Goal: Transaction & Acquisition: Purchase product/service

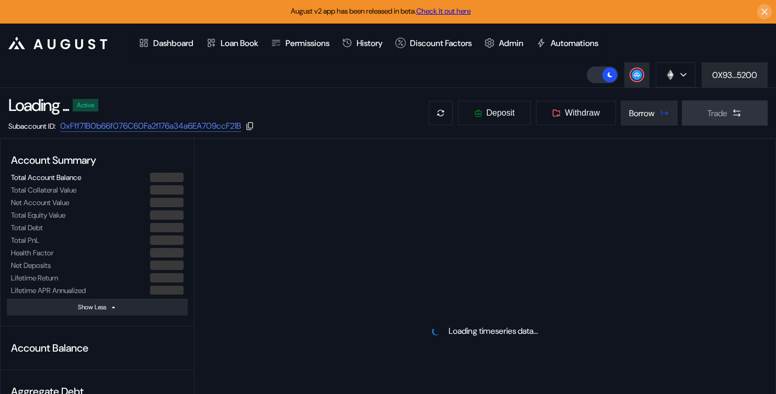
select select "*"
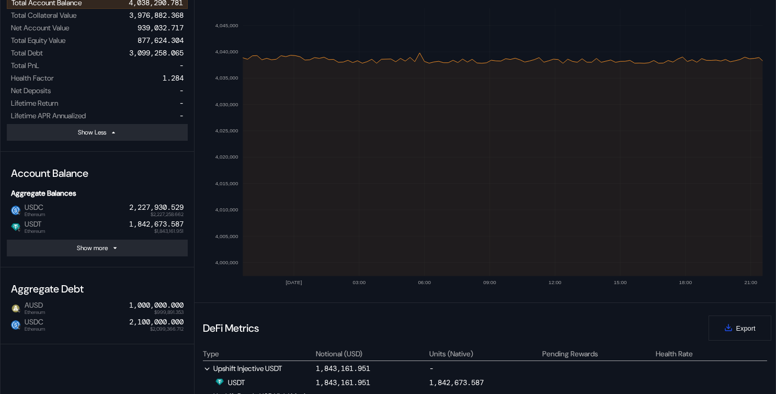
scroll to position [118, 0]
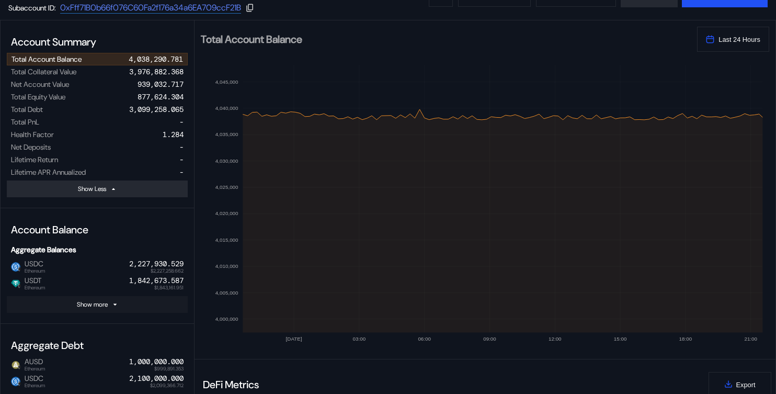
click at [150, 305] on button "Show more" at bounding box center [97, 304] width 181 height 17
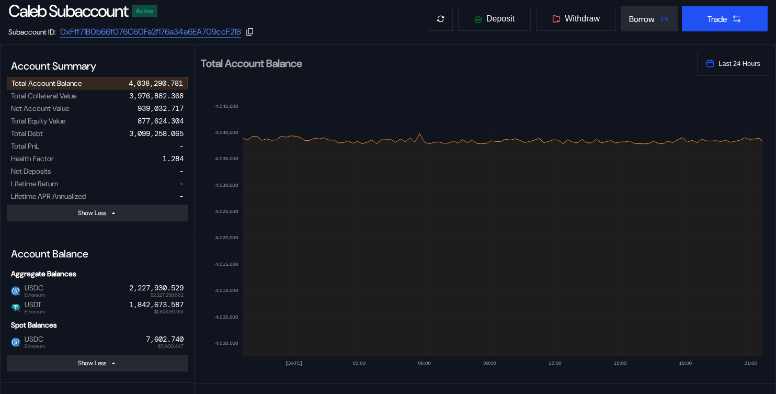
scroll to position [0, 0]
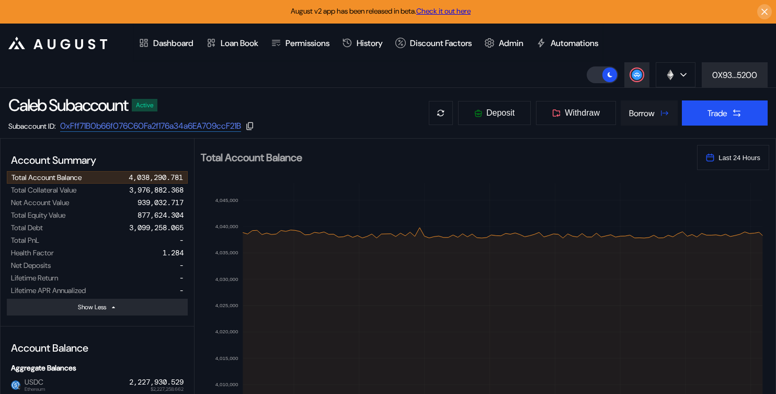
click at [645, 113] on div "Borrow" at bounding box center [642, 113] width 26 height 11
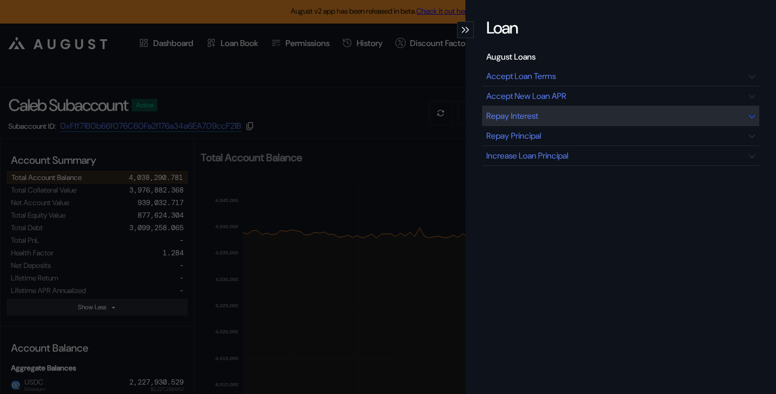
click at [538, 117] on div "Repay Interest" at bounding box center [512, 115] width 52 height 11
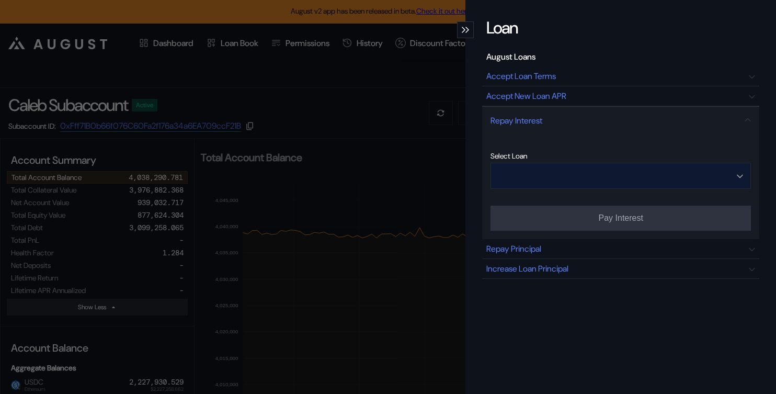
click at [571, 176] on input "Open menu" at bounding box center [614, 175] width 233 height 25
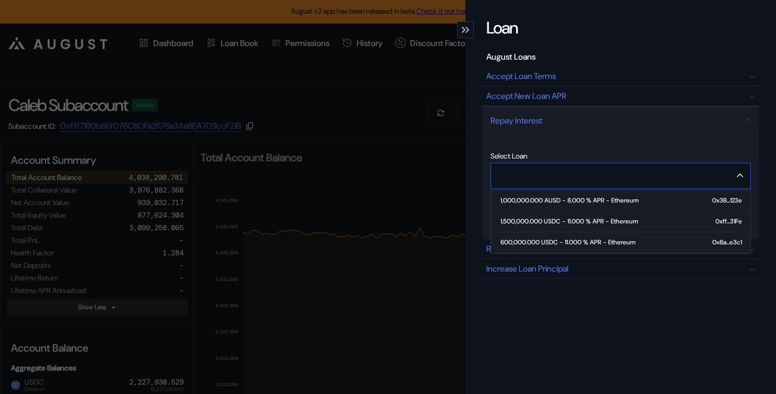
click at [564, 205] on span "1,000,000.000 AUSD - 8.000 % APR - Ethereum 0x3B...123e" at bounding box center [623, 200] width 254 height 21
type input "**********"
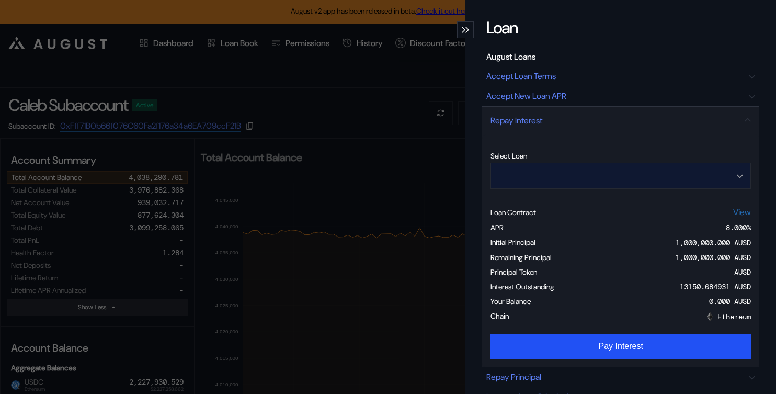
click at [540, 175] on input "Open menu" at bounding box center [614, 175] width 233 height 25
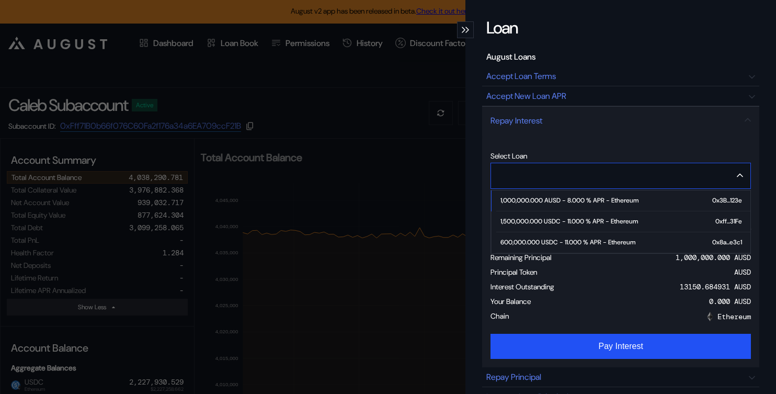
click at [536, 219] on div "1,500,000.000 USDC - 11.000 % APR - Ethereum" at bounding box center [568, 220] width 137 height 7
type input "**********"
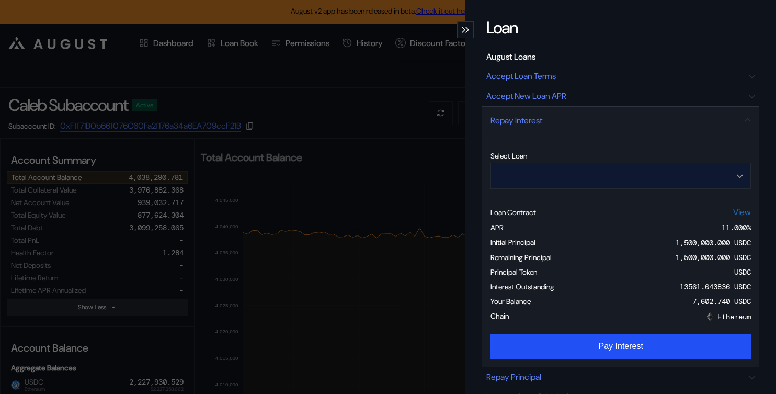
click at [587, 183] on input "Open menu" at bounding box center [614, 175] width 233 height 25
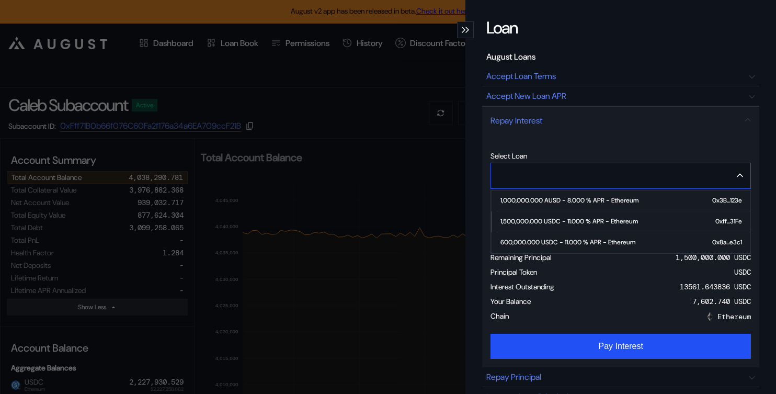
click at [575, 243] on div "600,000.000 USDC - 11.000 % APR - Ethereum" at bounding box center [567, 241] width 135 height 7
type input "**********"
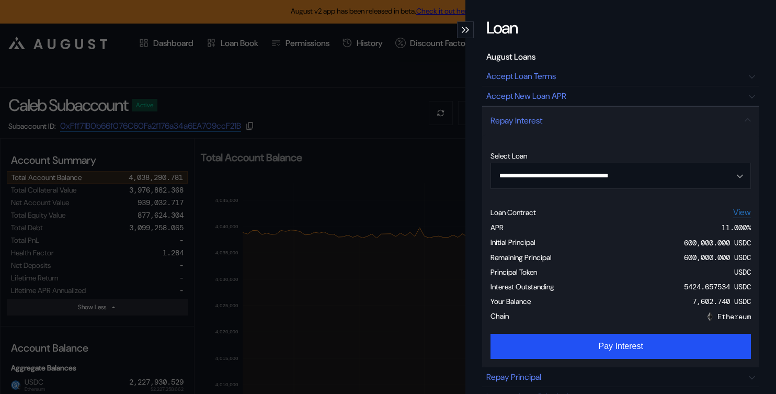
click at [475, 31] on div "**********" at bounding box center [620, 197] width 311 height 394
click at [469, 29] on div "modal" at bounding box center [465, 29] width 17 height 17
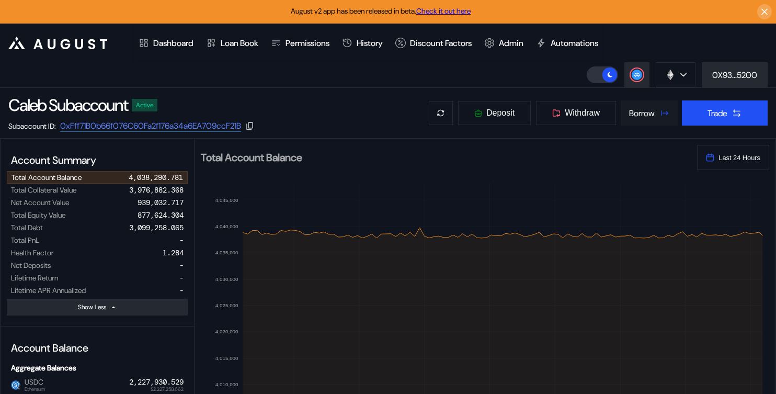
click at [645, 121] on button "Borrow" at bounding box center [649, 112] width 57 height 25
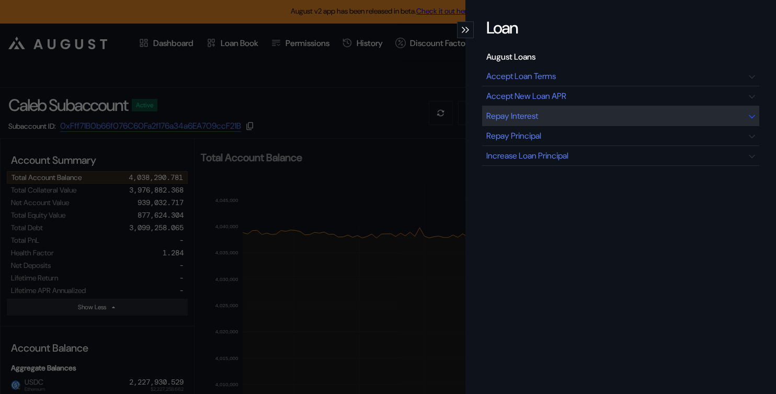
click at [562, 115] on div "Repay Interest" at bounding box center [620, 116] width 277 height 20
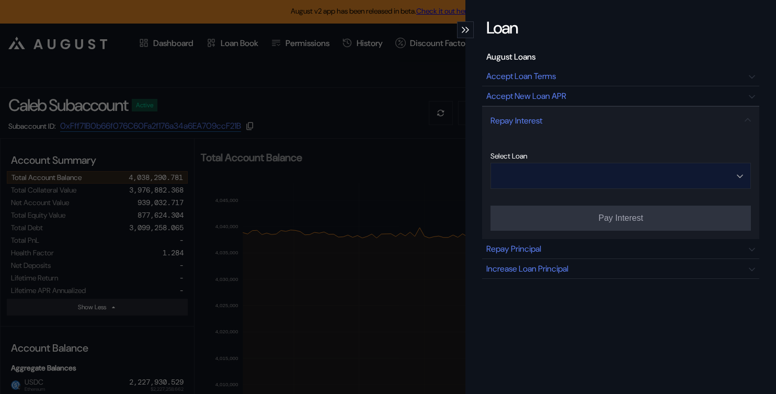
click at [579, 170] on input "Open menu" at bounding box center [614, 175] width 233 height 25
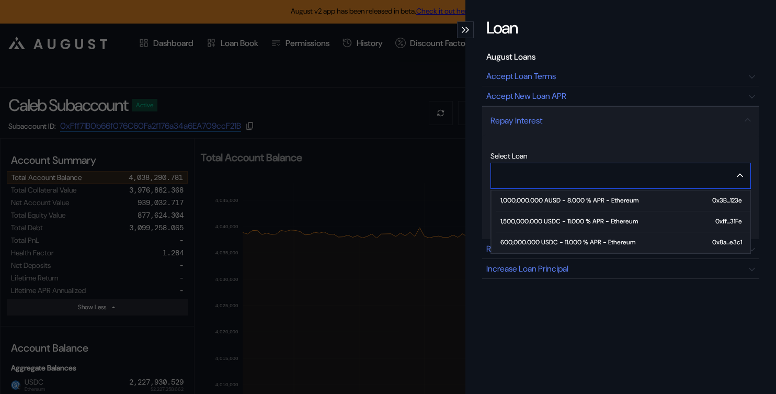
click at [572, 244] on div "600,000.000 USDC - 11.000 % APR - Ethereum" at bounding box center [567, 241] width 135 height 7
type input "**********"
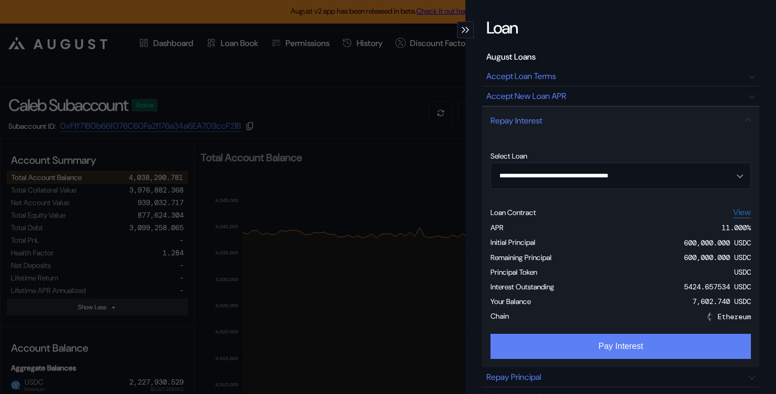
click at [613, 351] on button "Pay Interest" at bounding box center [620, 346] width 260 height 25
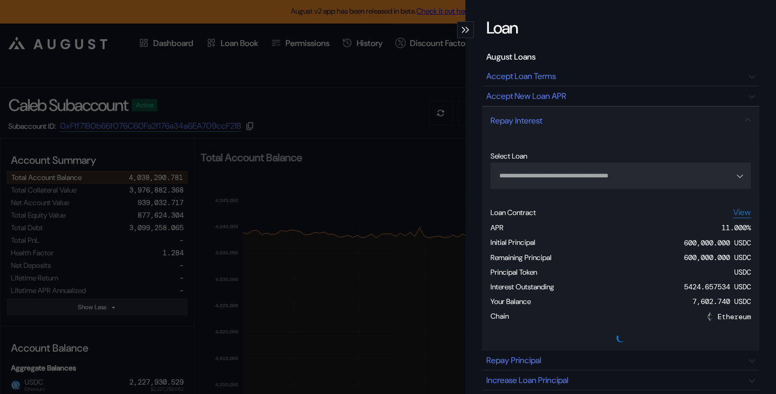
click at [465, 30] on icon "modal" at bounding box center [464, 30] width 4 height 6
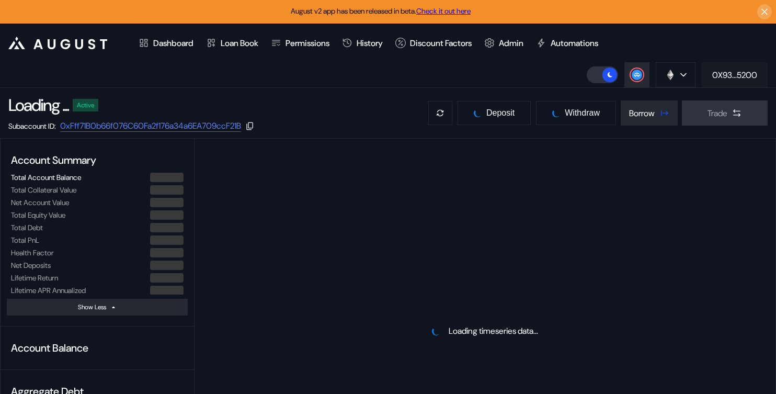
click at [709, 72] on button "0X93...5200" at bounding box center [735, 74] width 66 height 25
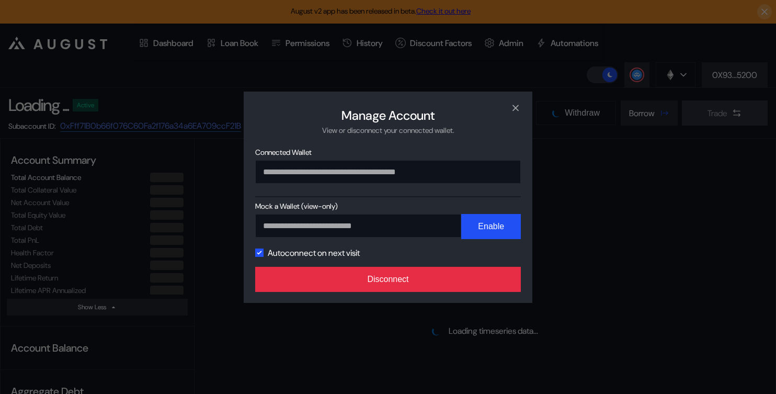
click at [454, 289] on button "Disconnect" at bounding box center [388, 279] width 266 height 25
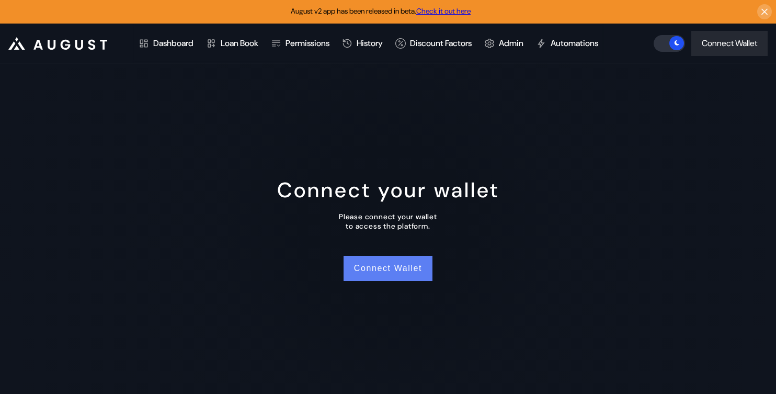
click at [398, 267] on button "Connect Wallet" at bounding box center [387, 268] width 89 height 25
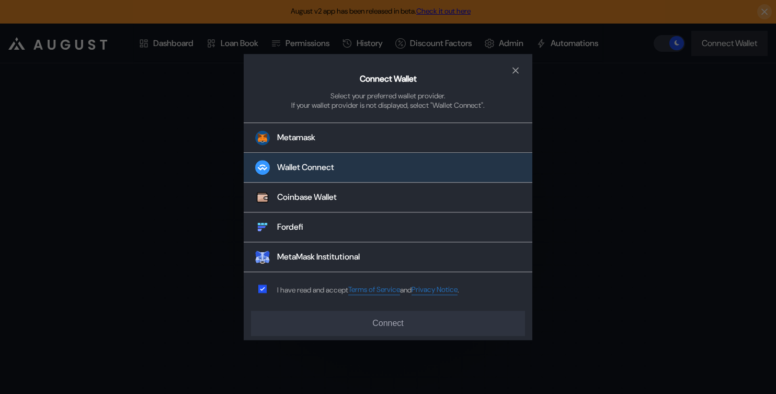
click at [345, 156] on button "Wallet Connect" at bounding box center [388, 168] width 289 height 30
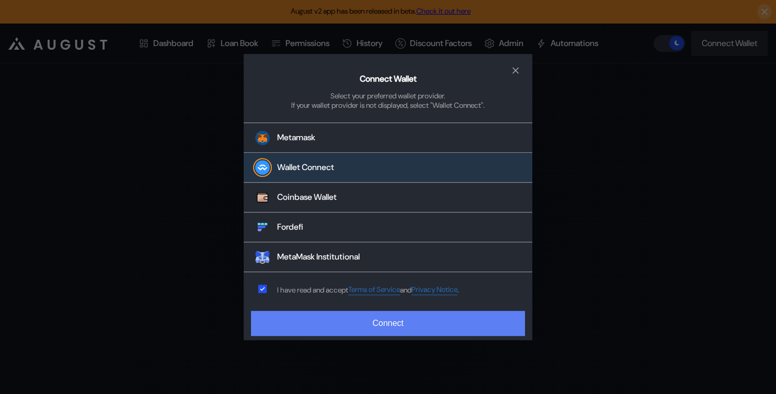
click at [352, 327] on button "Connect" at bounding box center [388, 323] width 274 height 25
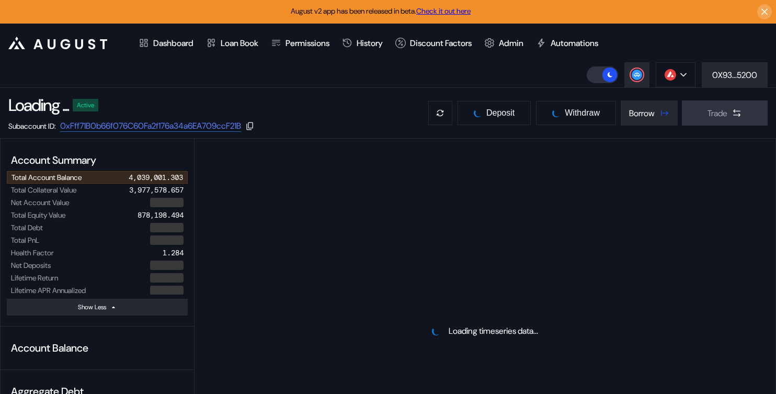
select select "*"
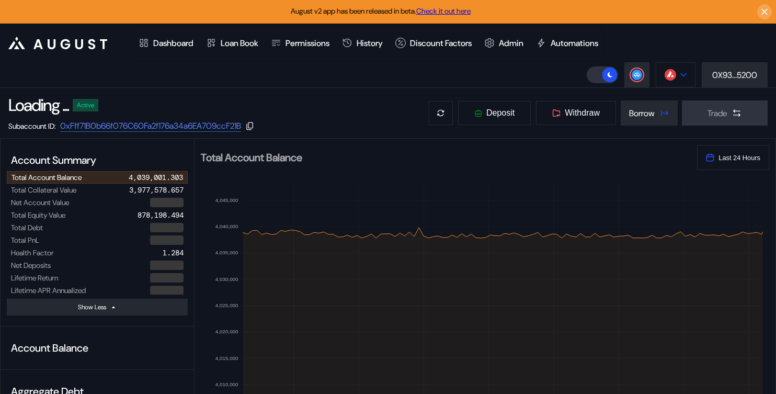
click at [671, 72] on img at bounding box center [670, 75] width 12 height 12
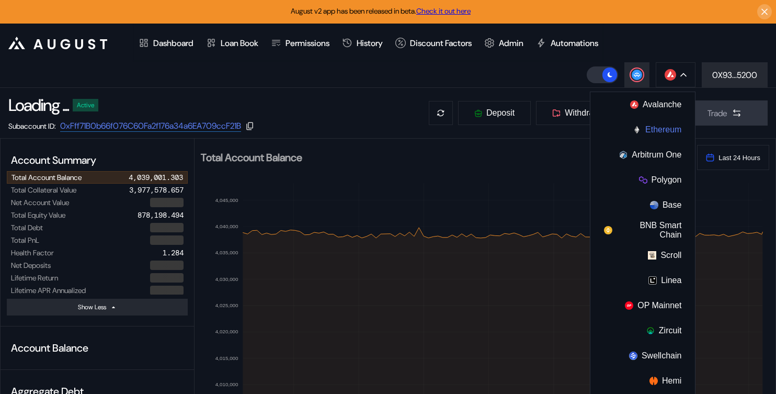
click at [661, 132] on button "Ethereum" at bounding box center [642, 129] width 105 height 25
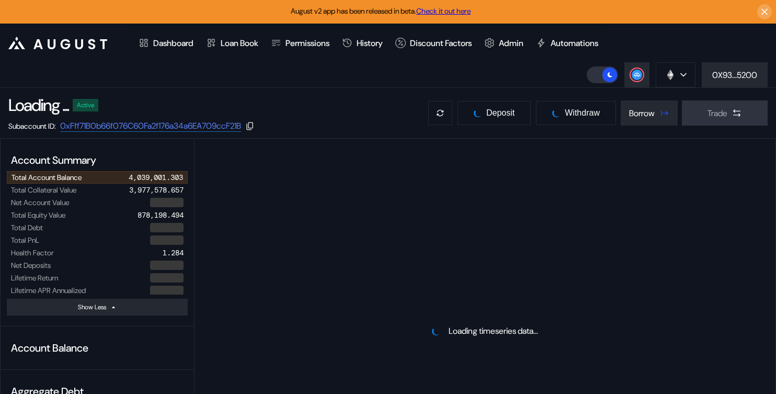
select select "*"
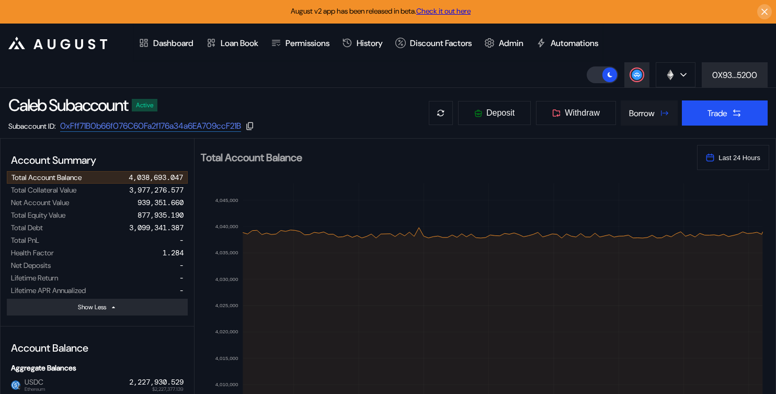
click at [654, 106] on button "Borrow" at bounding box center [649, 112] width 57 height 25
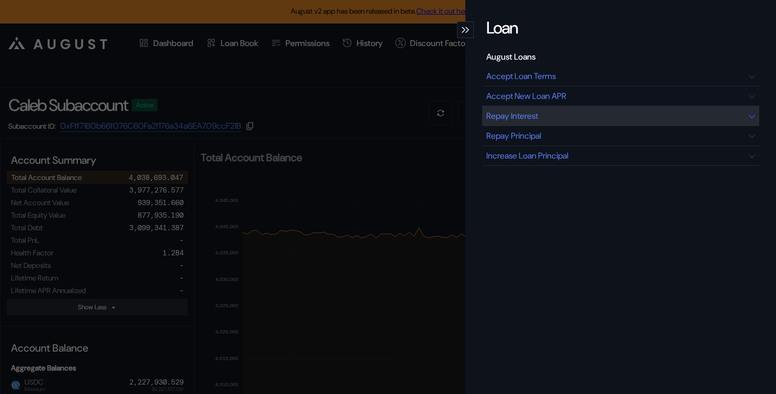
click at [576, 116] on div "Repay Interest" at bounding box center [620, 116] width 277 height 20
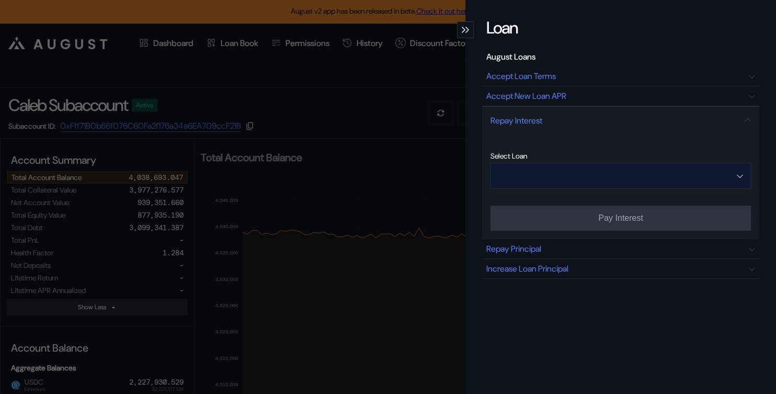
click at [574, 179] on input "Open menu" at bounding box center [614, 175] width 233 height 25
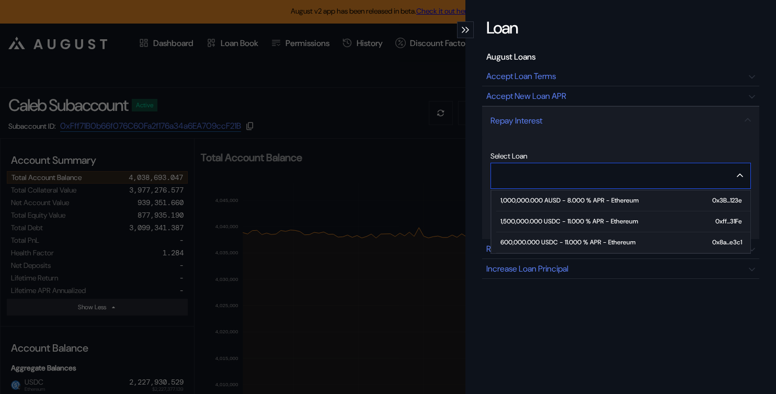
click at [568, 239] on div "600,000.000 USDC - 11.000 % APR - Ethereum" at bounding box center [567, 241] width 135 height 7
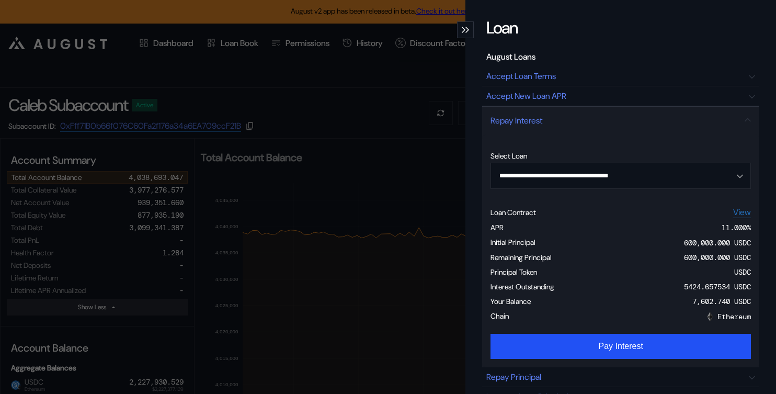
click at [582, 325] on div "Chain Ethereum" at bounding box center [620, 317] width 260 height 15
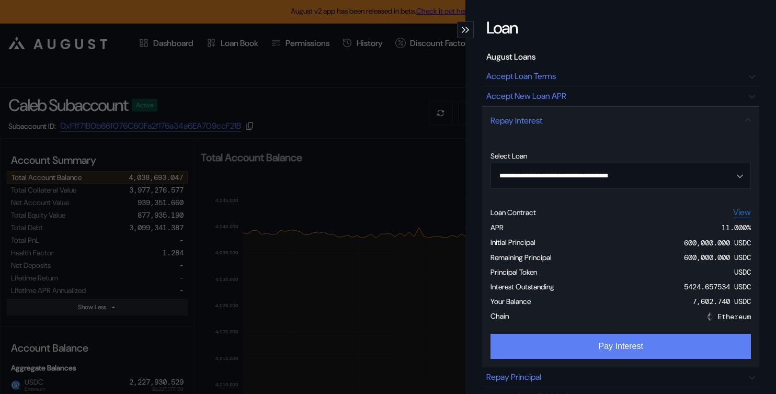
click at [585, 347] on button "Pay Interest" at bounding box center [620, 346] width 260 height 25
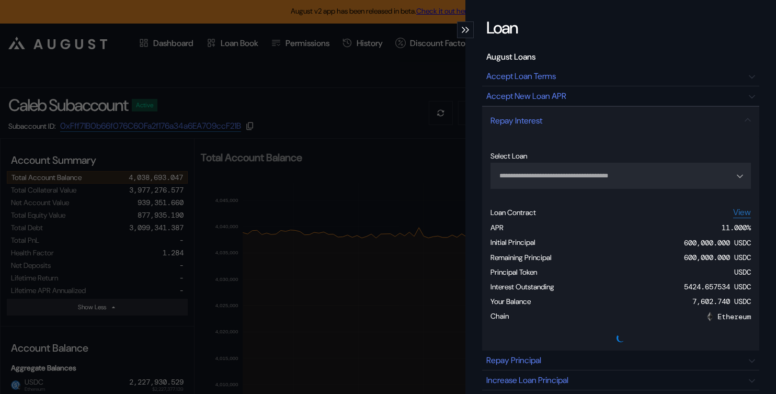
type input "**********"
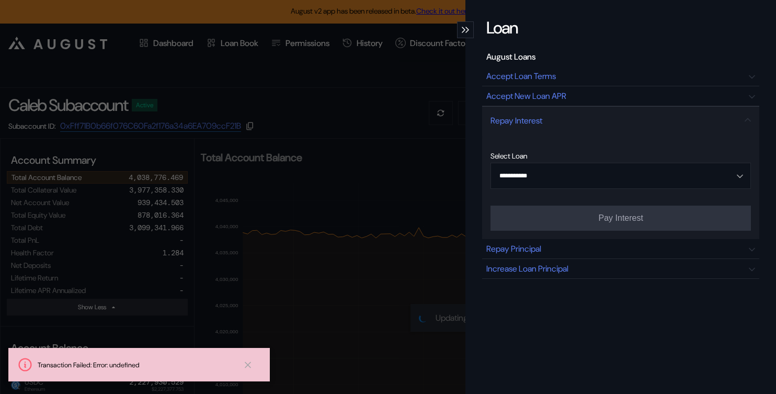
click at [246, 98] on div "**********" at bounding box center [388, 197] width 776 height 394
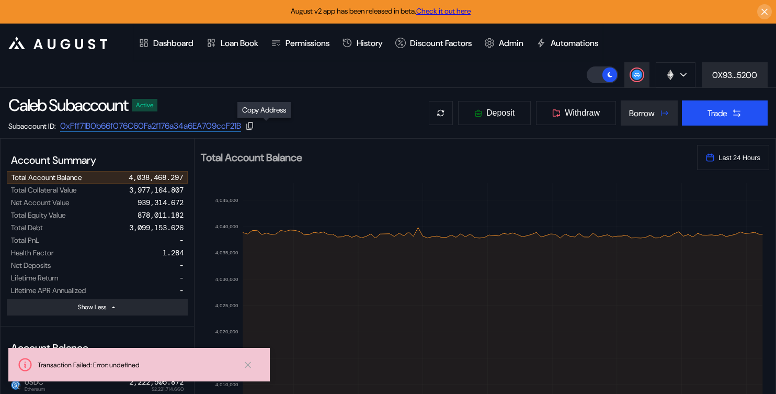
click at [255, 126] on button at bounding box center [249, 125] width 9 height 9
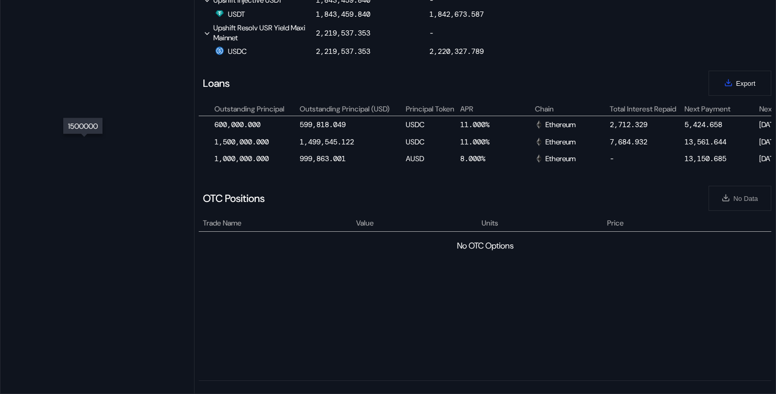
scroll to position [0, 551]
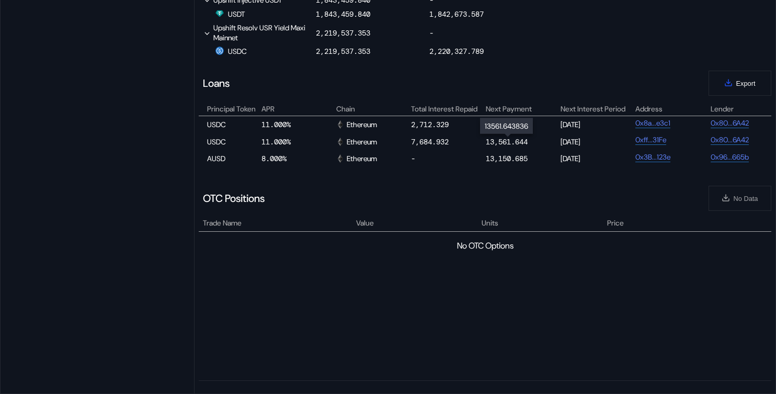
click at [504, 141] on div "13,561.644" at bounding box center [507, 141] width 42 height 9
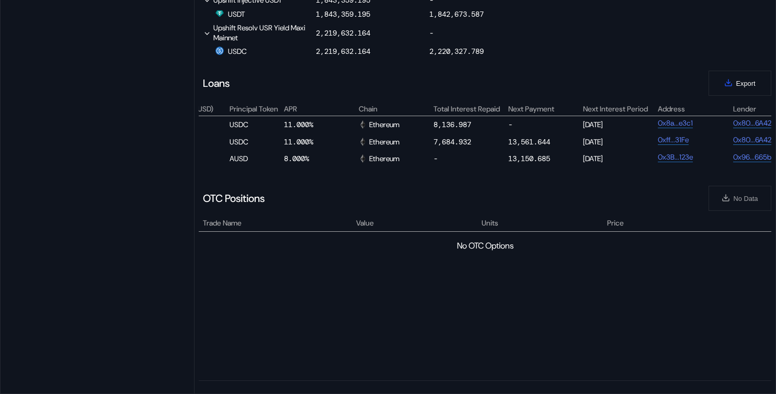
scroll to position [0, 652]
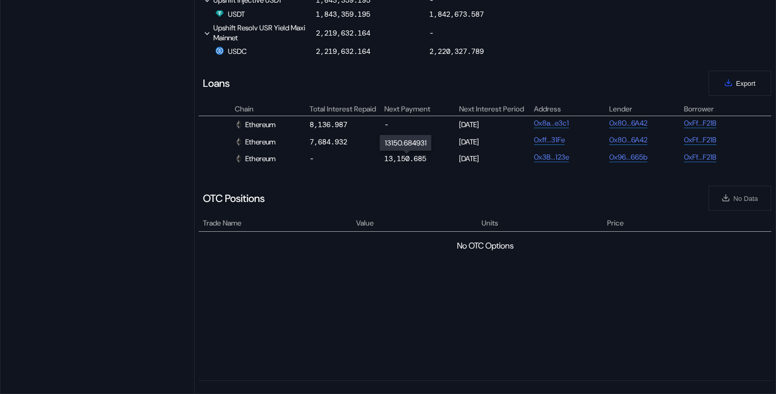
click at [410, 156] on div "13,150.685" at bounding box center [405, 158] width 42 height 9
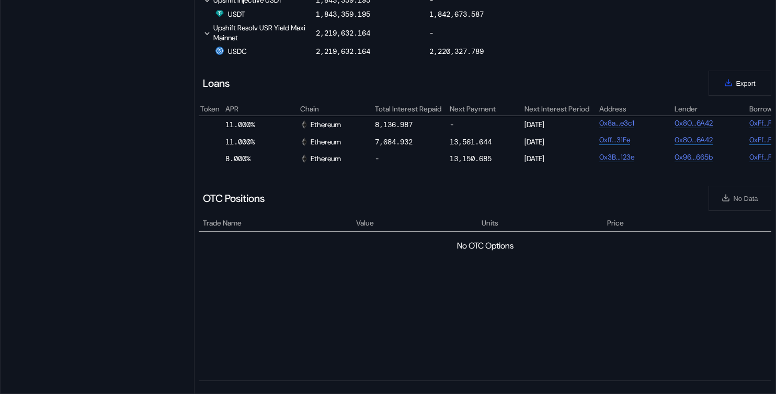
scroll to position [0, 649]
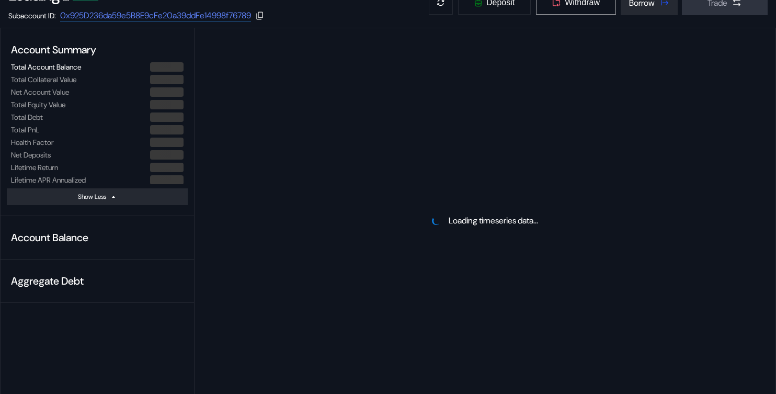
select select "*"
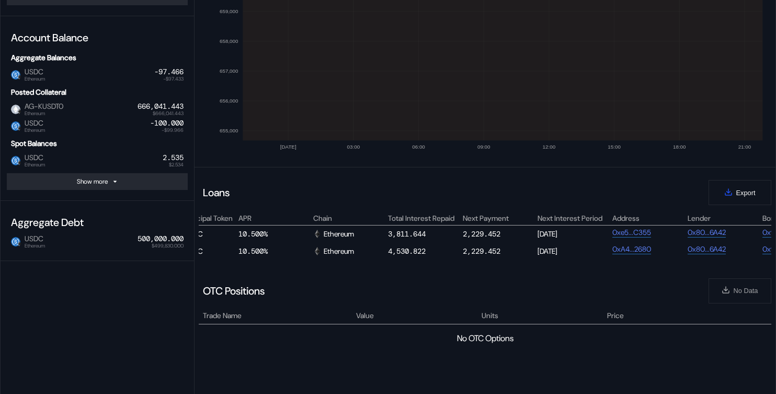
scroll to position [0, 660]
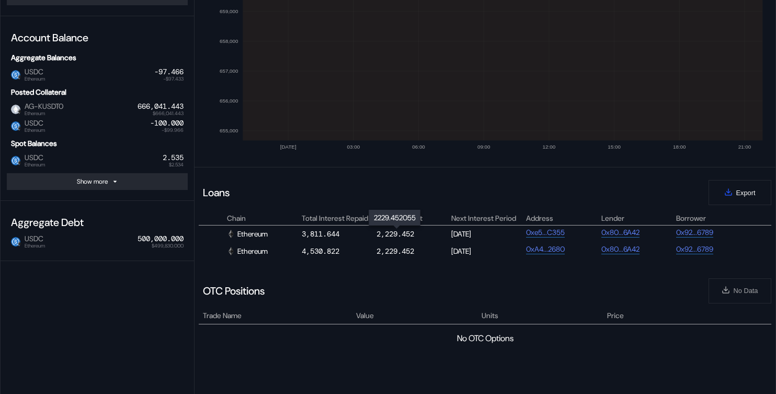
click at [409, 232] on div "2,229.452" at bounding box center [395, 233] width 38 height 9
click at [406, 252] on div "2,229.452" at bounding box center [395, 250] width 38 height 9
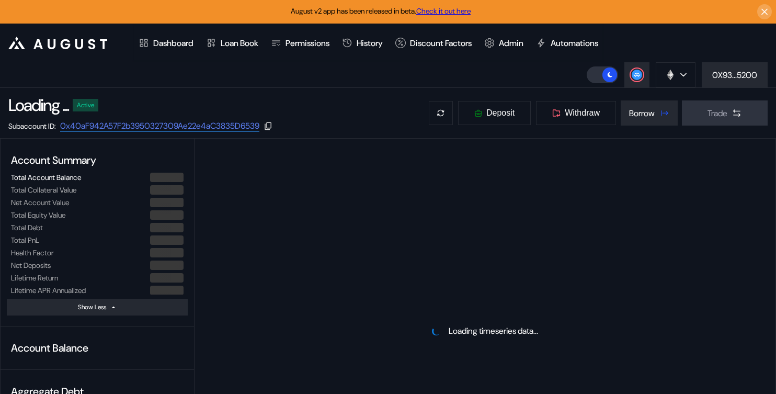
select select "*"
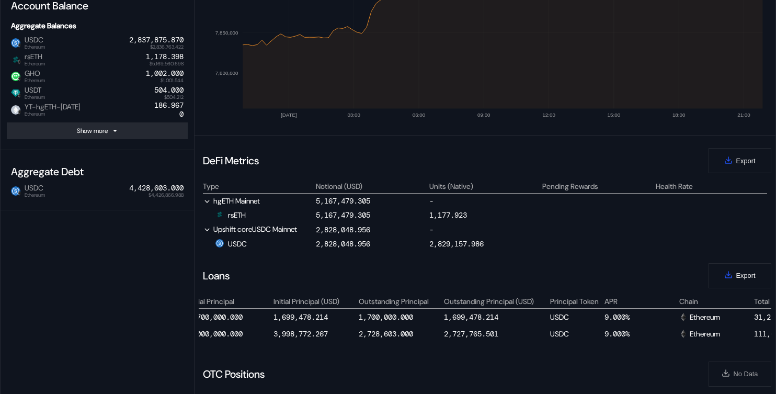
scroll to position [0, 338]
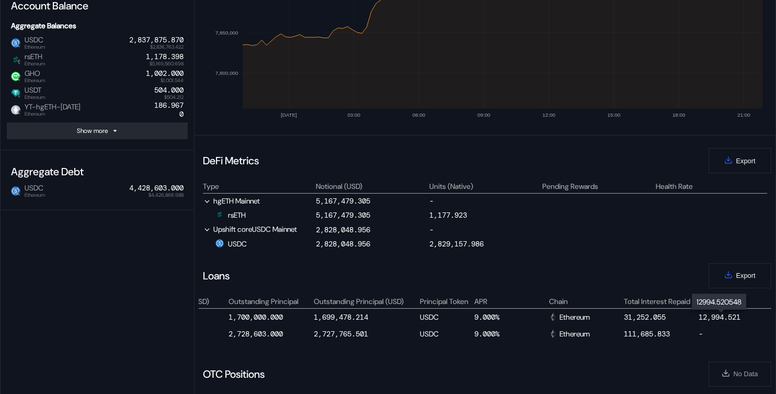
click at [707, 318] on div "12,994.521" at bounding box center [719, 316] width 42 height 9
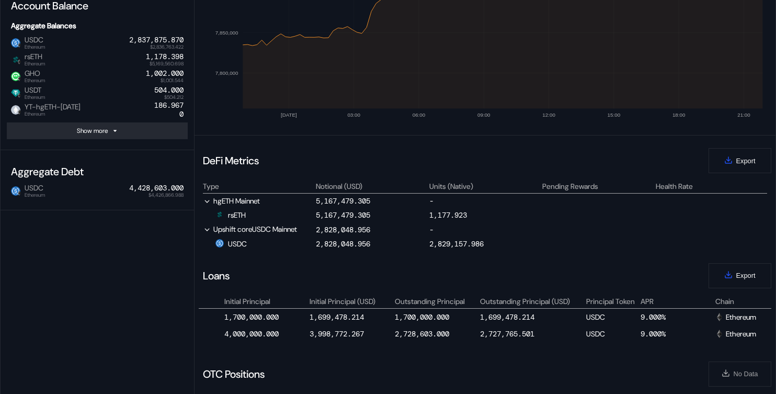
scroll to position [0, 0]
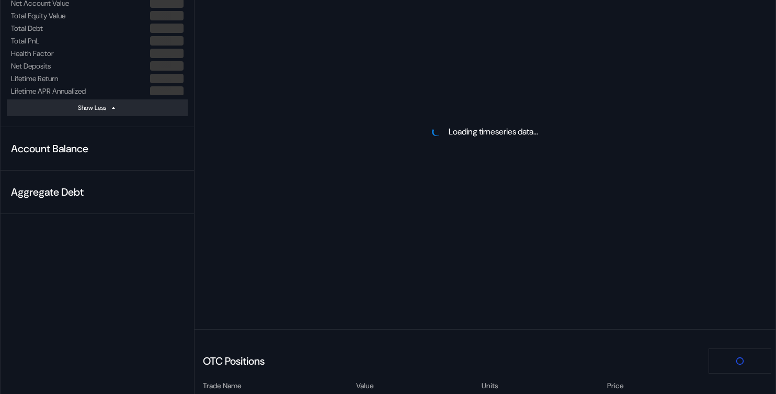
scroll to position [361, 0]
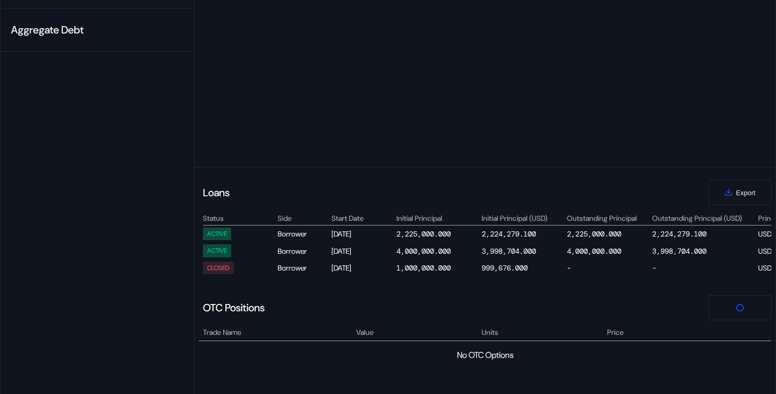
select select "*"
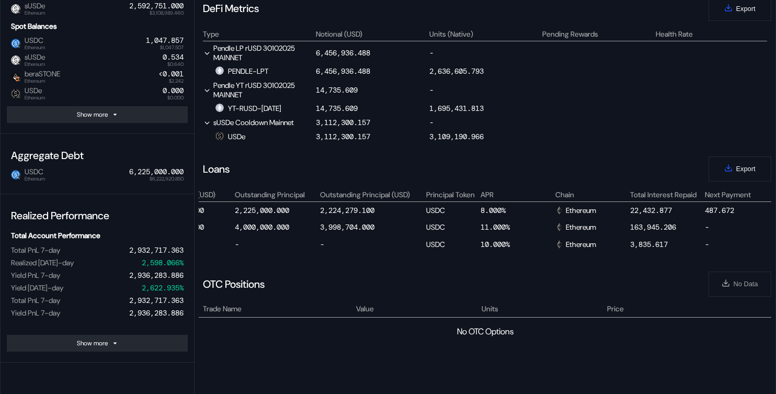
scroll to position [0, 459]
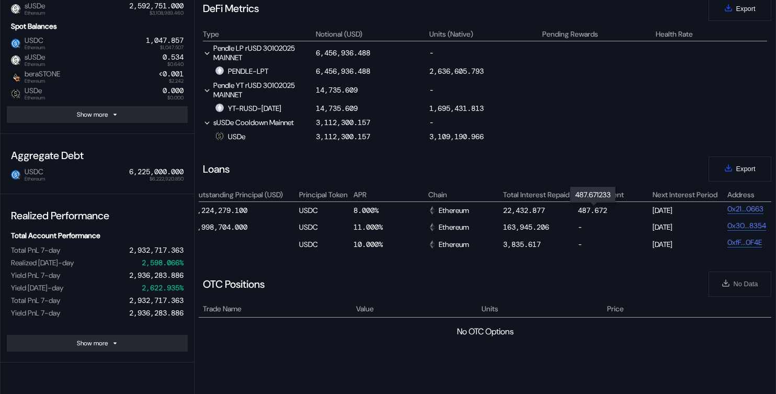
click at [592, 212] on div "487.672" at bounding box center [592, 209] width 29 height 9
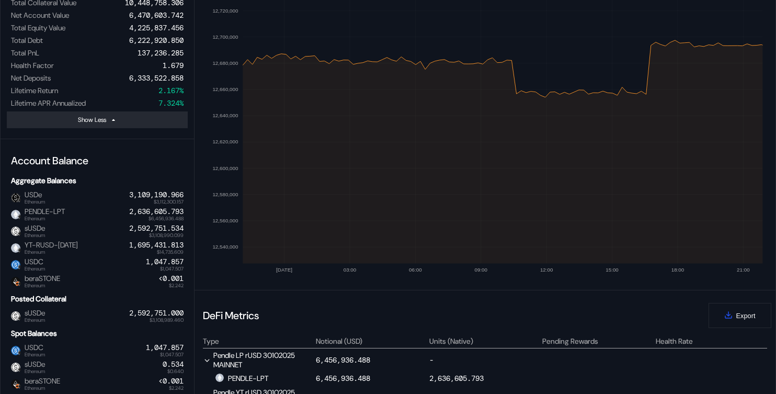
scroll to position [0, 0]
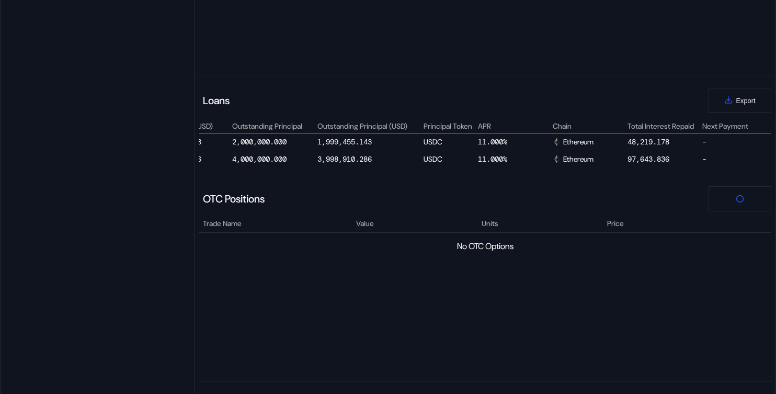
scroll to position [402, 0]
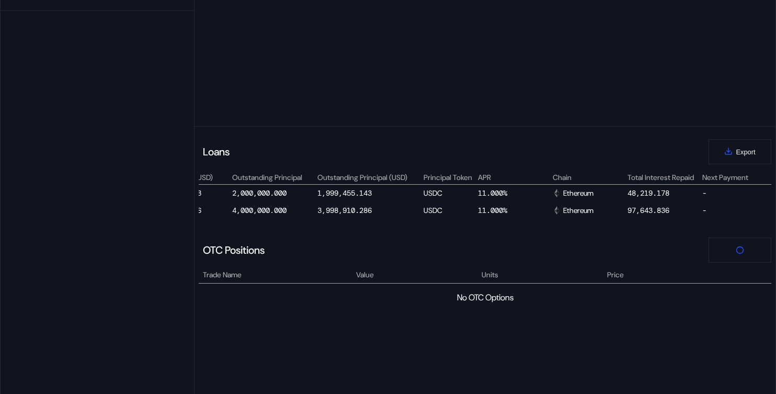
select select "*"
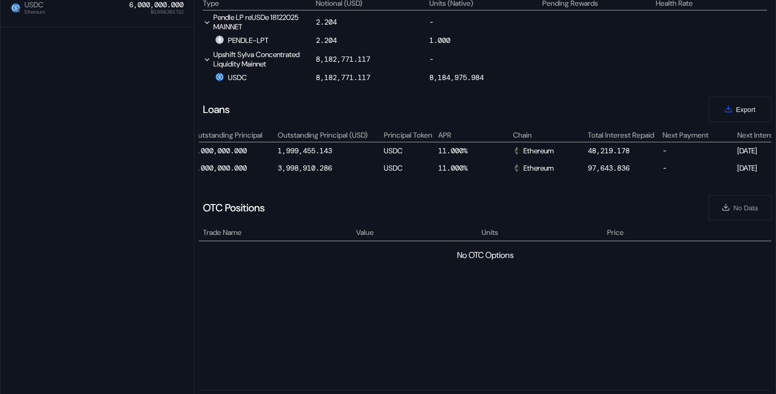
scroll to position [0, 478]
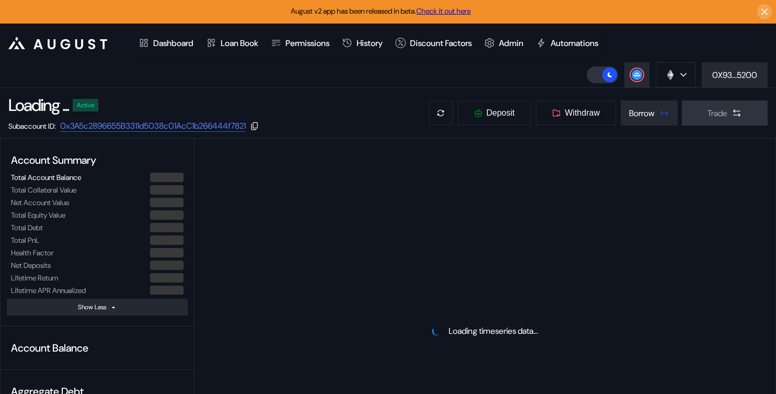
select select "*"
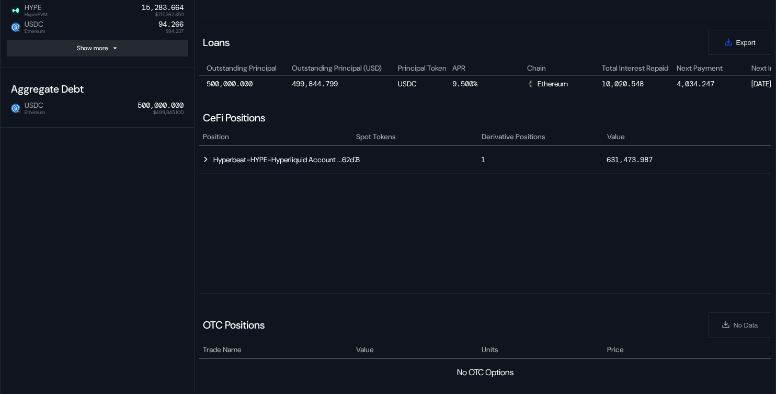
scroll to position [0, 625]
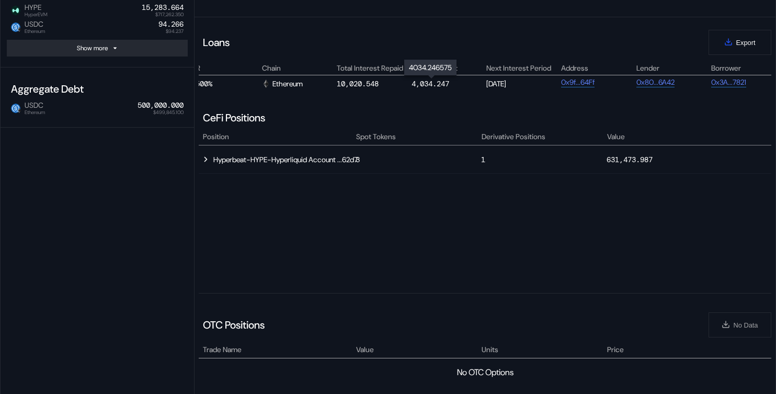
click at [420, 87] on div "4,034.247" at bounding box center [430, 83] width 38 height 9
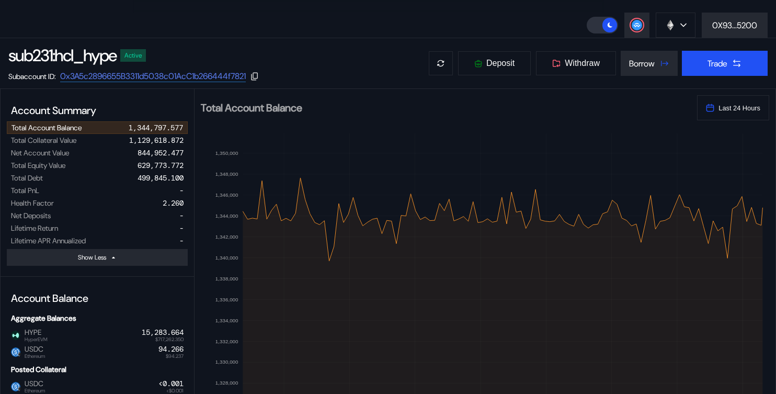
scroll to position [0, 0]
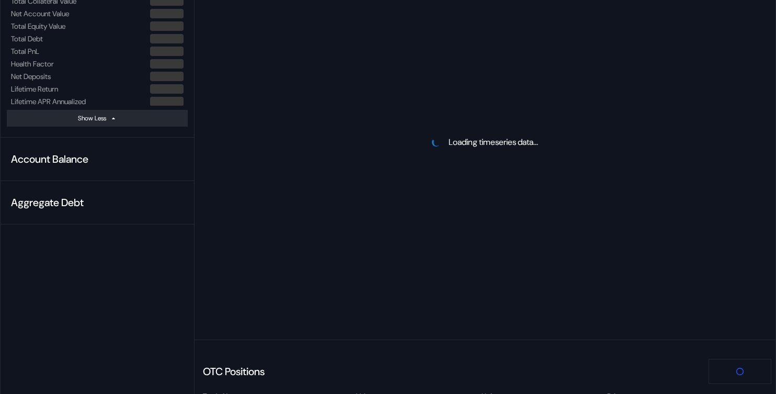
scroll to position [361, 0]
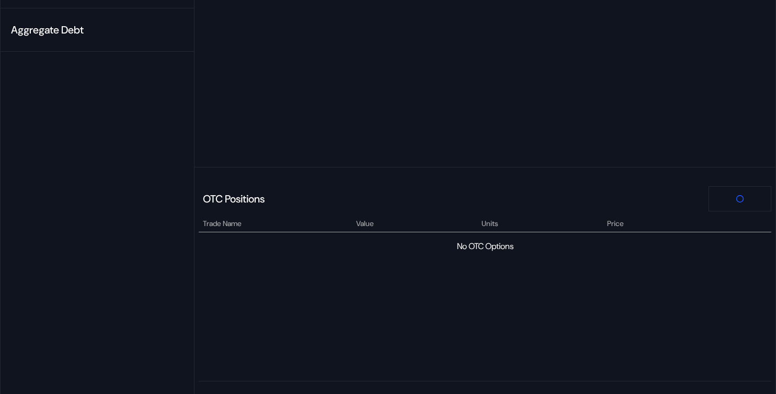
select select "*"
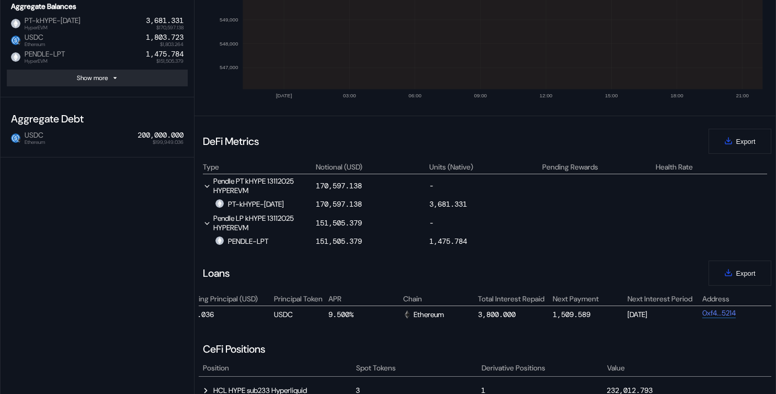
scroll to position [0, 609]
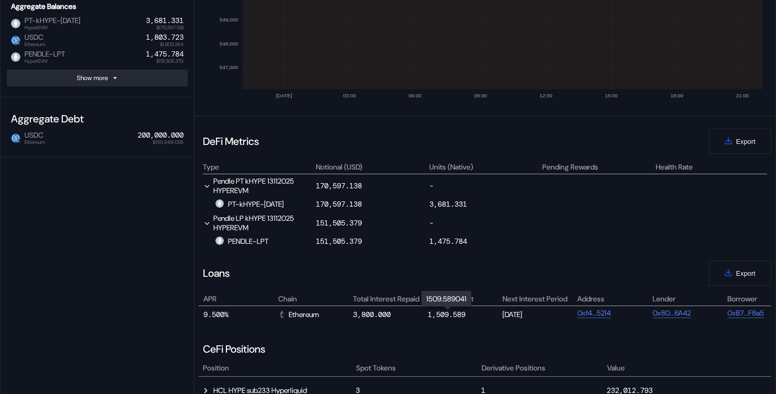
click at [448, 318] on div "1,509.589" at bounding box center [447, 313] width 38 height 9
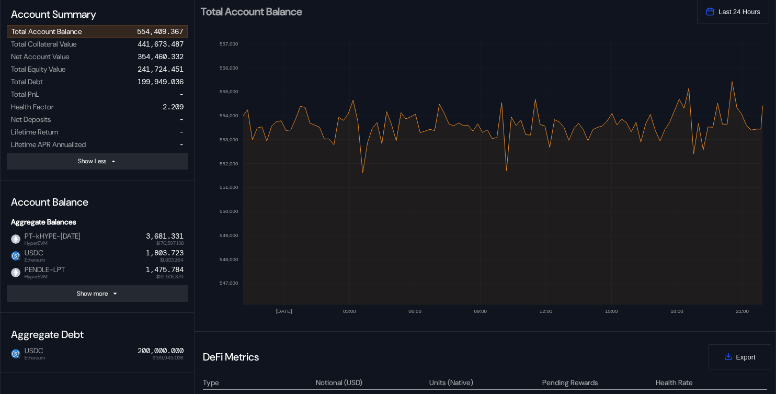
scroll to position [0, 0]
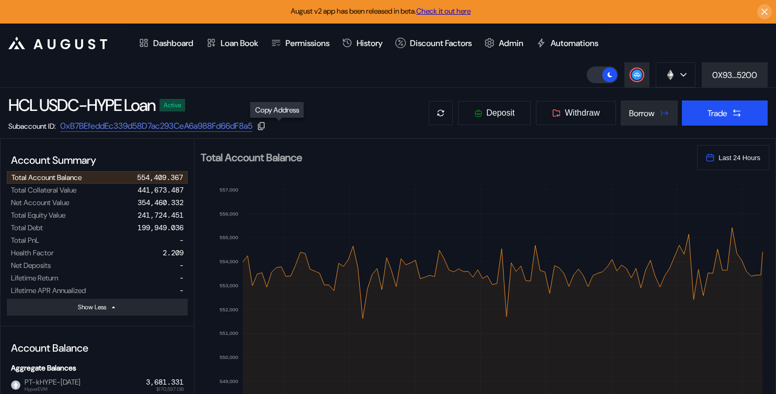
click at [266, 129] on div at bounding box center [261, 125] width 9 height 9
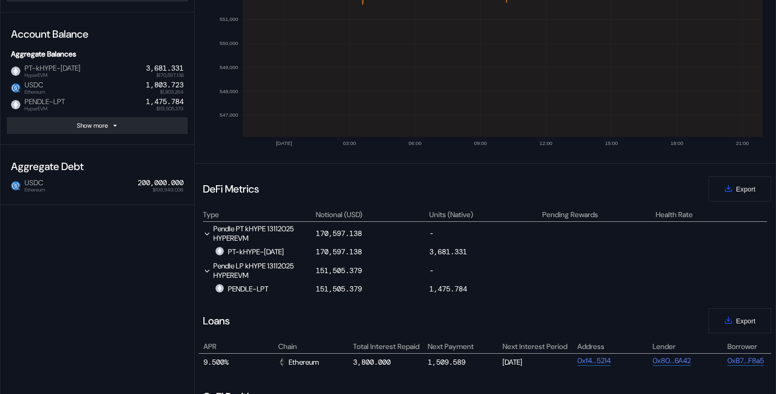
scroll to position [415, 0]
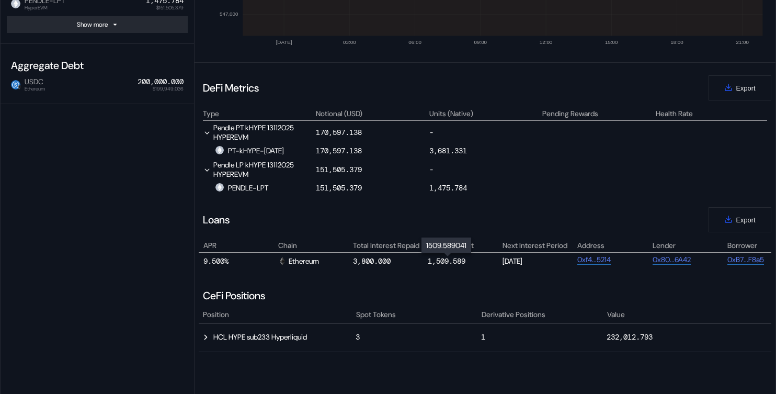
click at [456, 260] on div "1,509.589" at bounding box center [447, 260] width 38 height 9
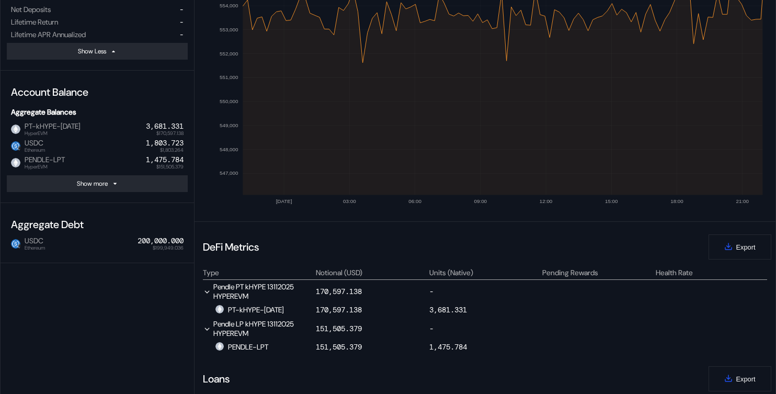
scroll to position [200, 0]
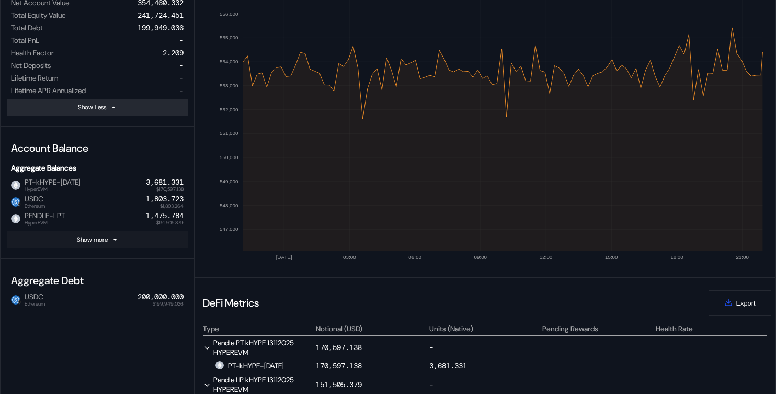
click at [120, 241] on button "Show more" at bounding box center [97, 239] width 181 height 17
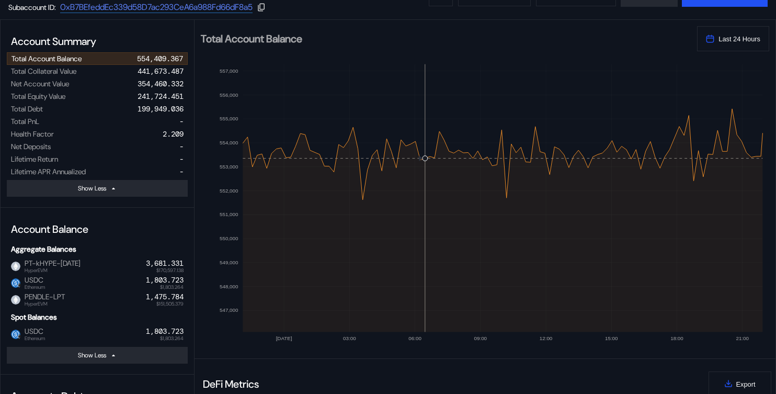
scroll to position [97, 0]
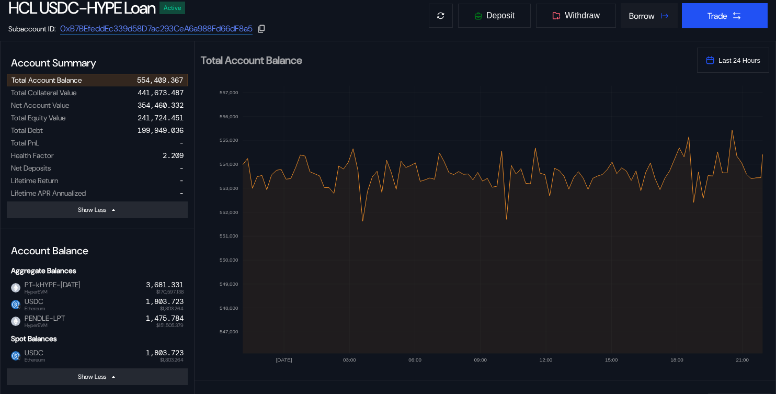
click at [641, 20] on div "Borrow" at bounding box center [642, 15] width 26 height 11
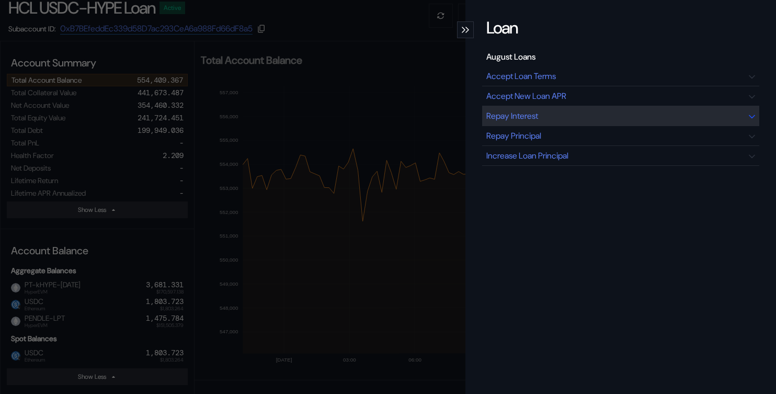
click at [509, 115] on div "Repay Interest" at bounding box center [512, 115] width 52 height 11
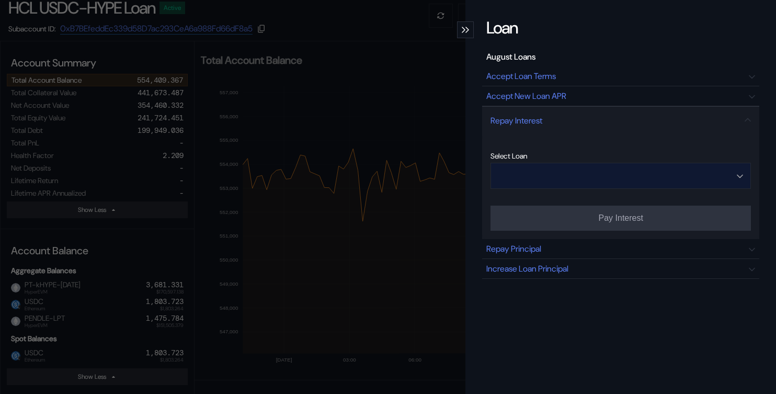
click at [601, 175] on input "Open menu" at bounding box center [614, 175] width 233 height 25
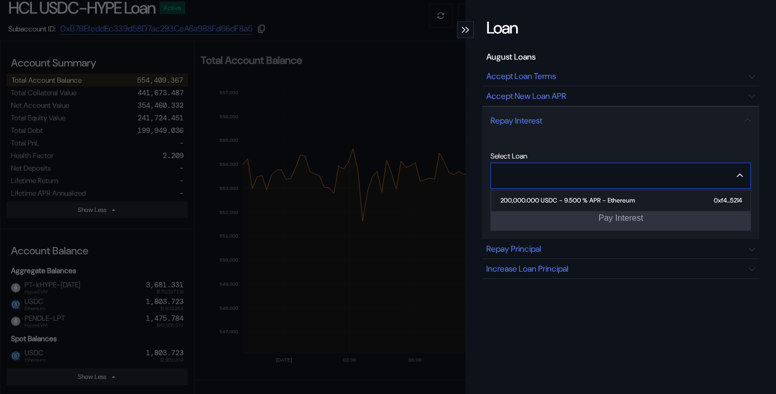
click at [553, 201] on div "200,000.000 USDC - 9.500 % APR - Ethereum" at bounding box center [567, 200] width 134 height 7
type input "**********"
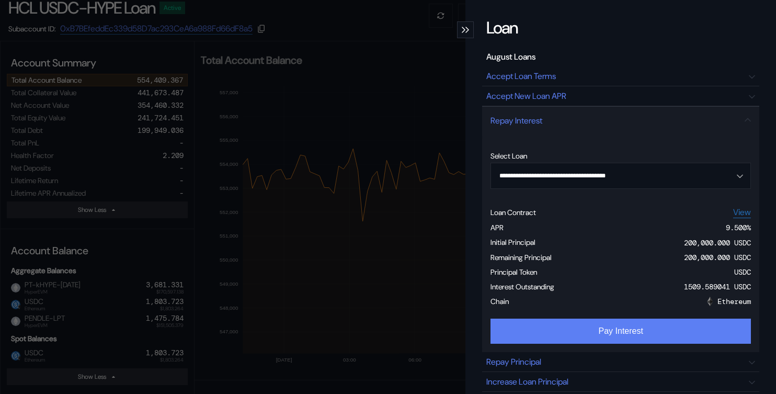
click at [564, 335] on button "Pay Interest" at bounding box center [620, 330] width 260 height 25
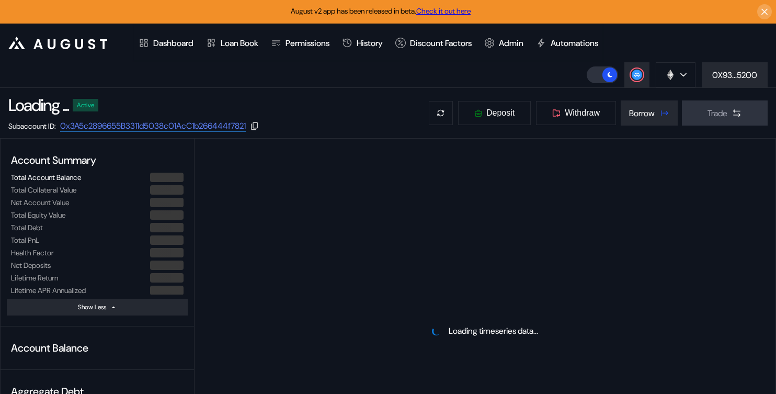
select select "*"
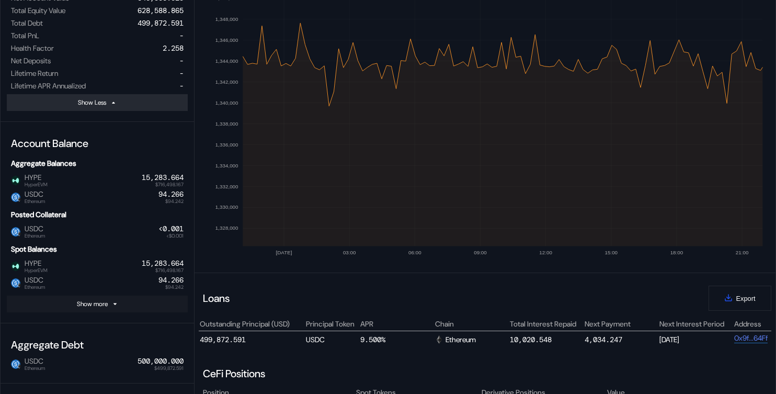
scroll to position [156, 0]
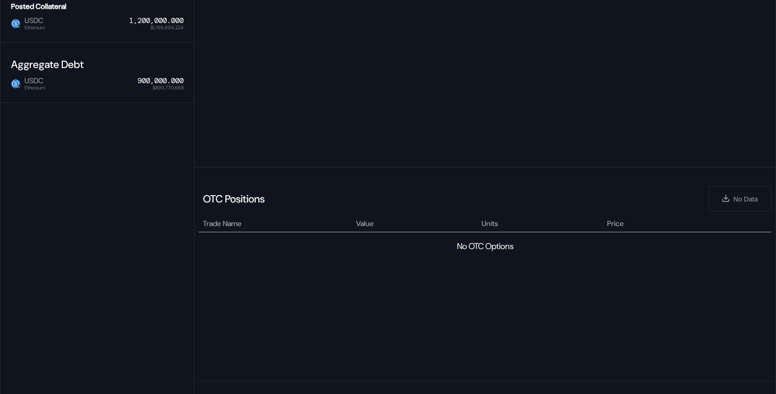
scroll to position [362, 0]
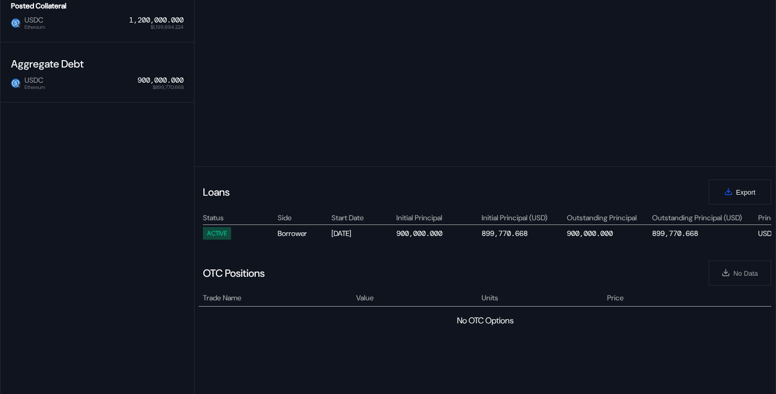
select select "*"
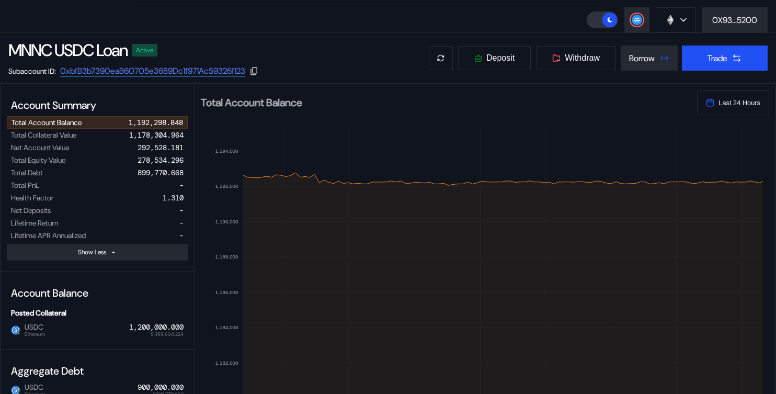
scroll to position [0, 0]
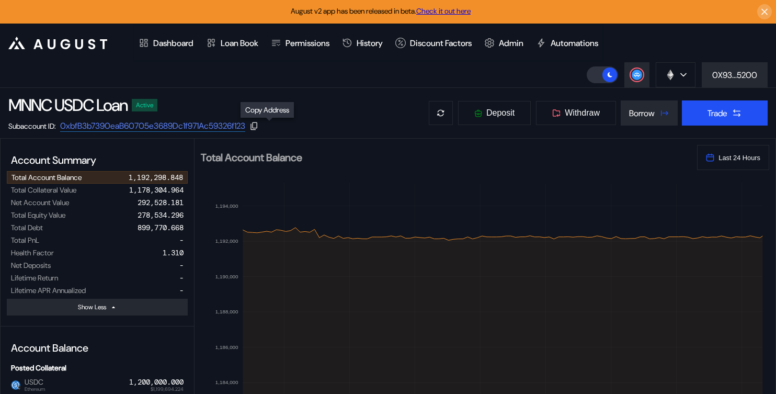
click at [259, 127] on div at bounding box center [253, 125] width 9 height 9
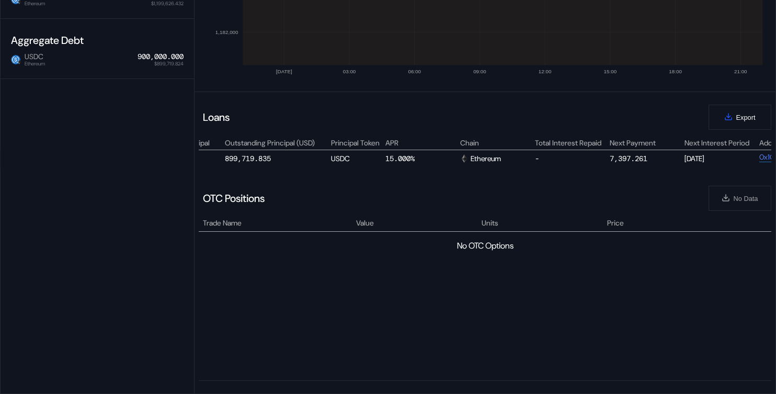
scroll to position [0, 485]
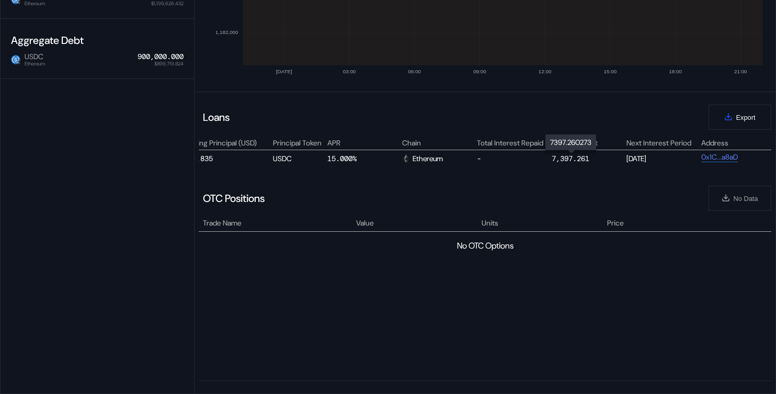
click at [576, 156] on div "7,397.261" at bounding box center [571, 158] width 38 height 9
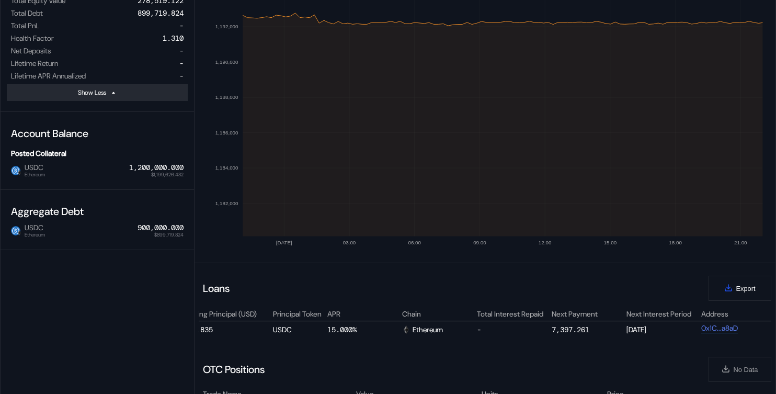
scroll to position [0, 0]
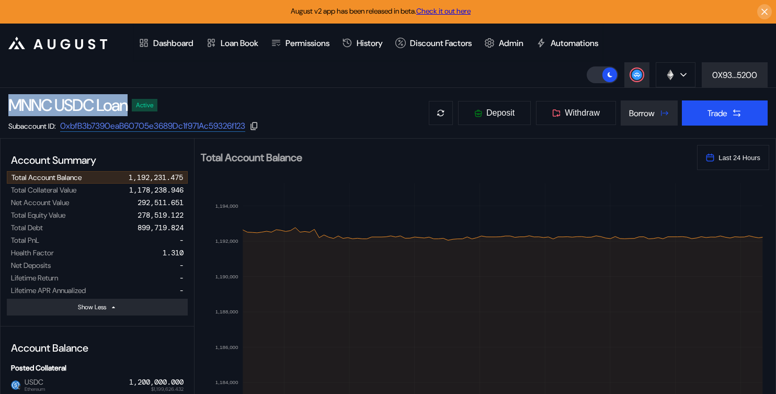
drag, startPoint x: 130, startPoint y: 108, endPoint x: 7, endPoint y: 102, distance: 123.0
click at [7, 102] on div "MNNC USDC Loan Active Subaccount ID: 0xbfB3b7390eaB60705e3689Dc1f971Ac59326f123…" at bounding box center [388, 113] width 776 height 50
copy div "MNNC USDC Loan"
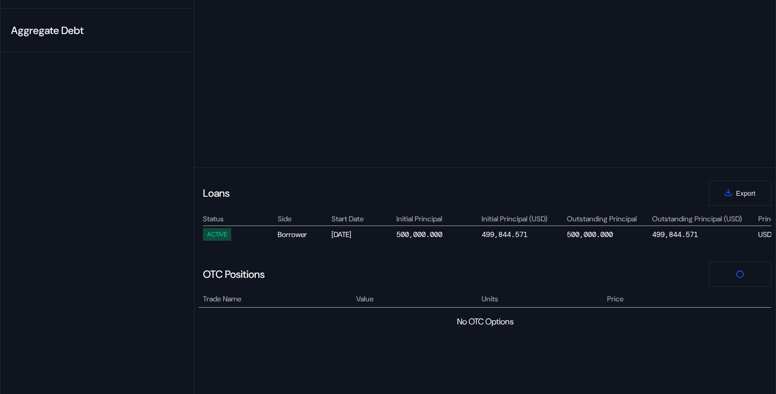
scroll to position [375, 0]
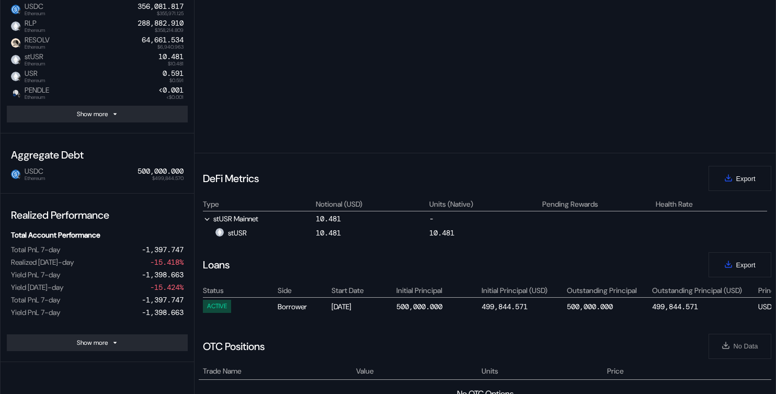
select select "*"
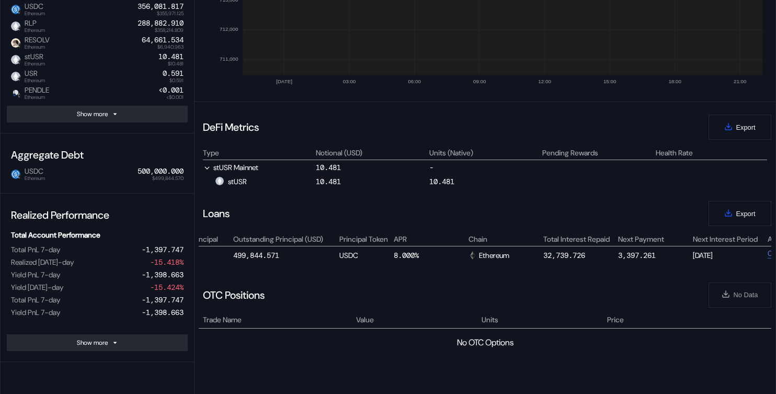
scroll to position [0, 470]
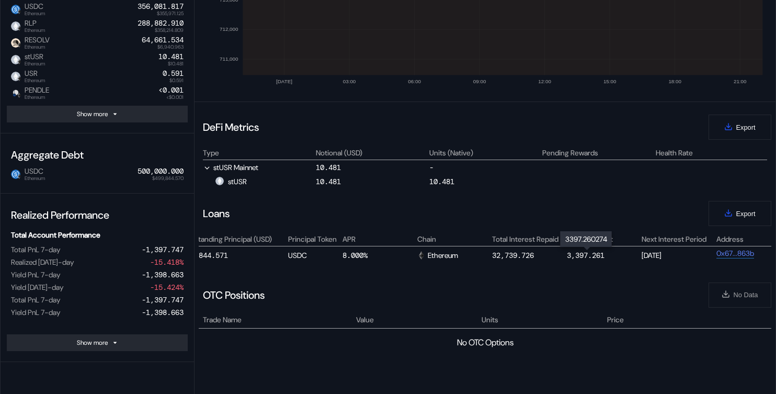
click at [574, 252] on div "3,397.261" at bounding box center [586, 254] width 38 height 9
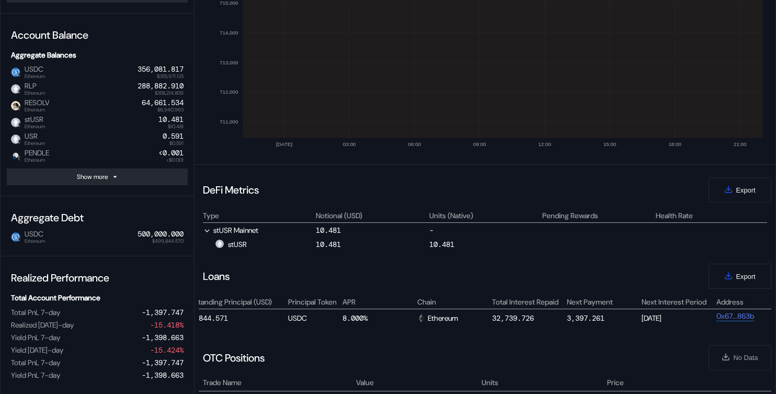
scroll to position [303, 0]
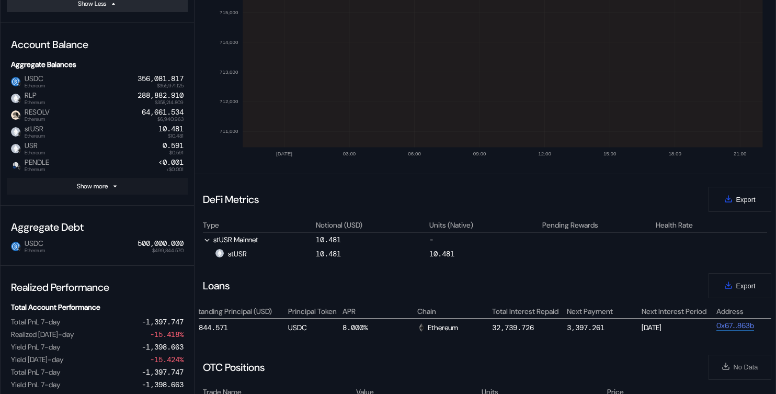
click at [130, 187] on button "Show more" at bounding box center [97, 186] width 181 height 17
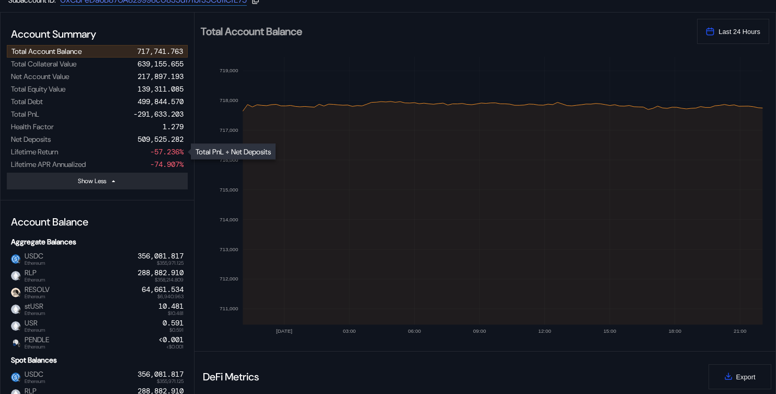
scroll to position [89, 0]
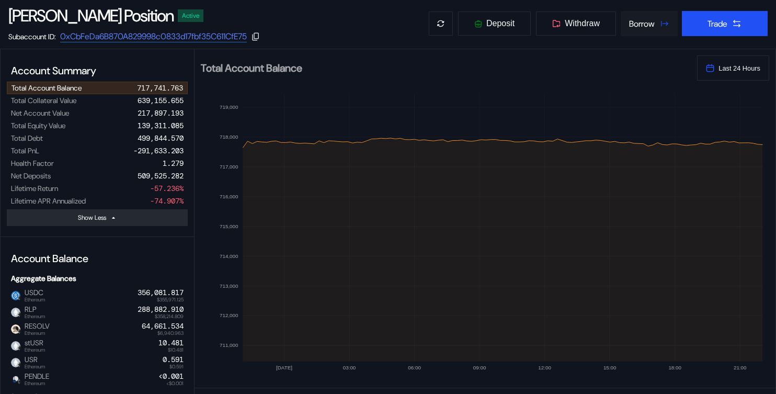
click at [655, 23] on button "Borrow" at bounding box center [649, 23] width 57 height 25
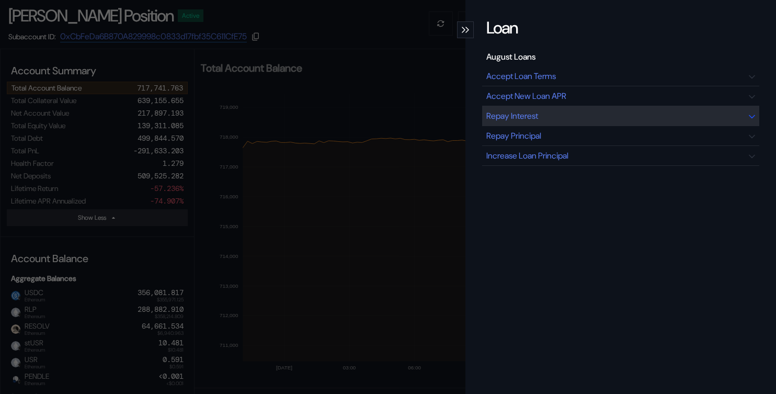
click at [517, 111] on div "Repay Interest" at bounding box center [512, 115] width 52 height 11
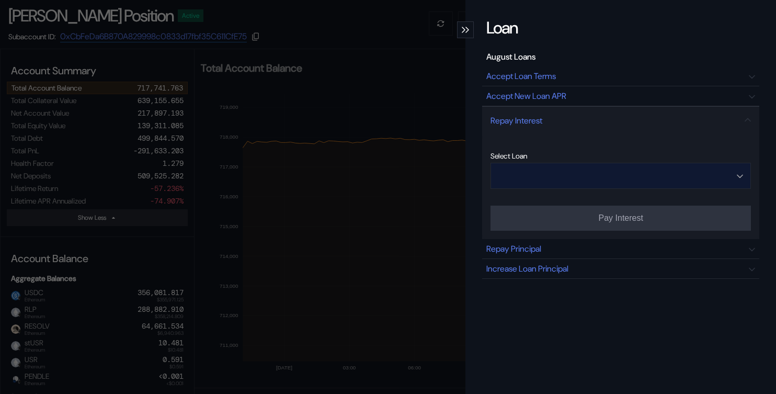
click at [570, 177] on input "Open menu" at bounding box center [614, 175] width 233 height 25
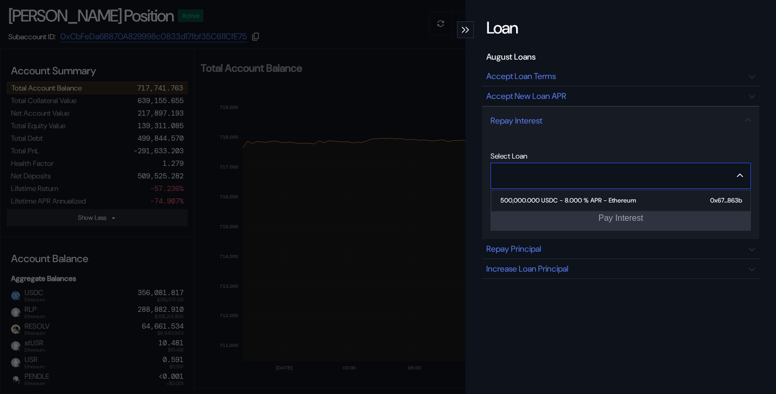
click at [552, 205] on span "500,000.000 USDC - 8.000 % APR - Ethereum 0x67...863b" at bounding box center [623, 200] width 254 height 21
type input "**********"
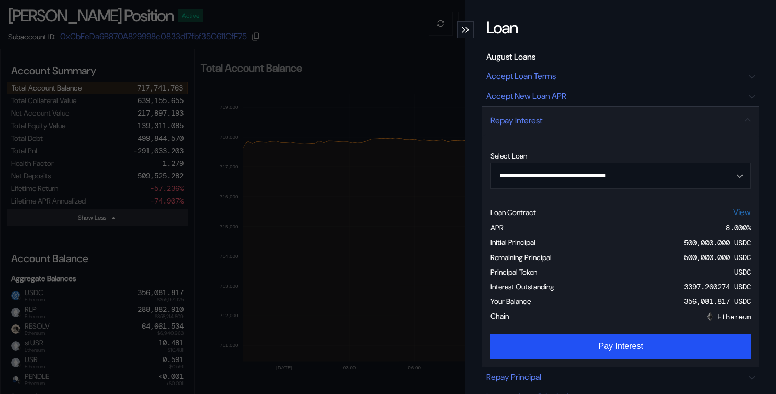
click at [569, 334] on form "**********" at bounding box center [620, 250] width 260 height 233
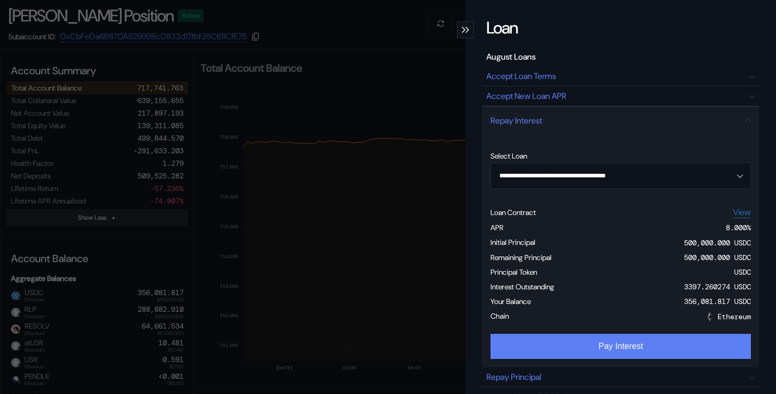
click at [565, 343] on button "Pay Interest" at bounding box center [620, 346] width 260 height 25
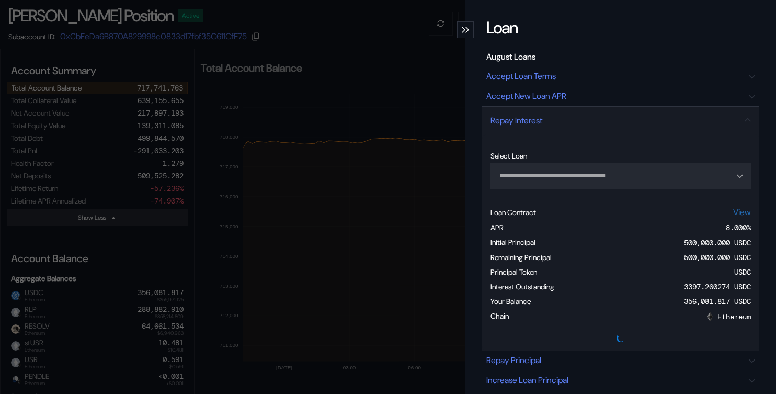
click at [192, 132] on div "**********" at bounding box center [388, 197] width 776 height 394
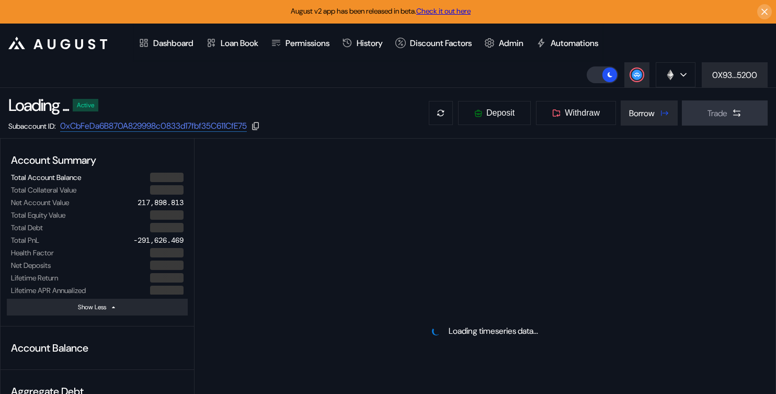
select select "*"
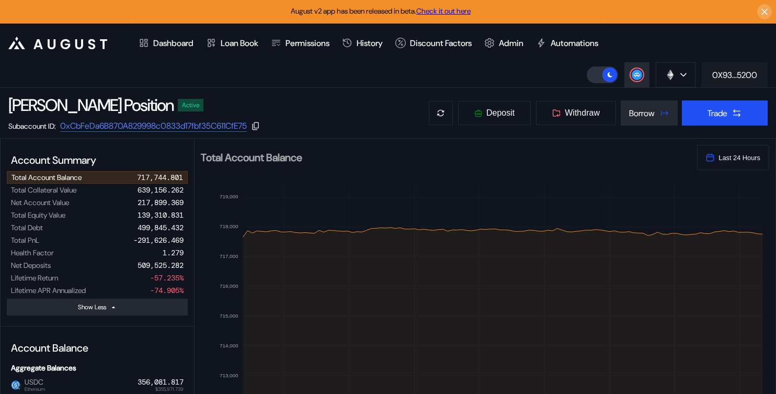
click at [708, 71] on button "0X93...5200" at bounding box center [735, 74] width 66 height 25
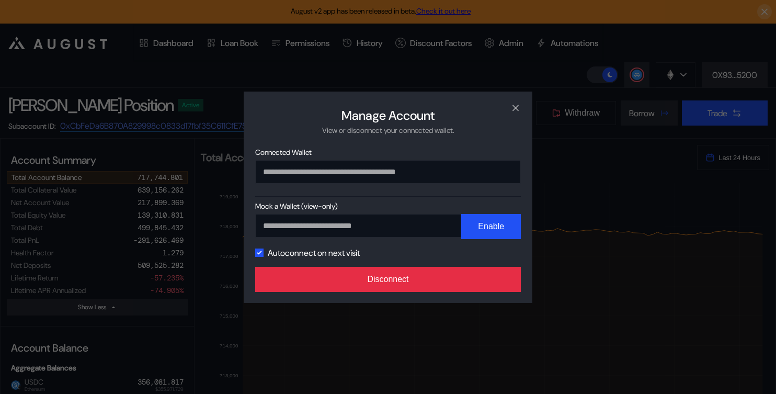
click at [455, 277] on button "Disconnect" at bounding box center [388, 279] width 266 height 25
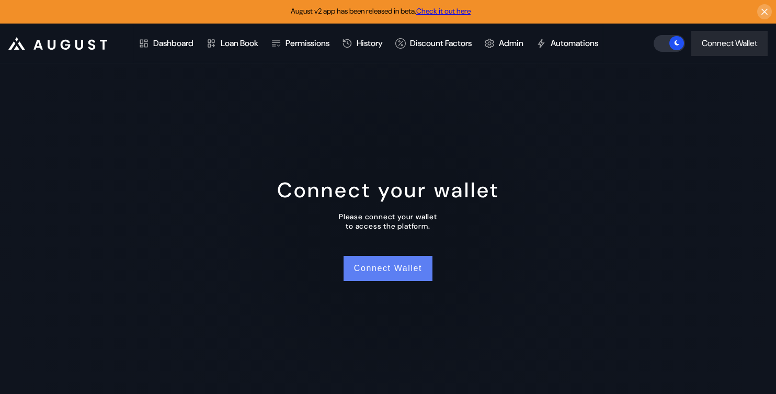
click at [377, 276] on button "Connect Wallet" at bounding box center [387, 268] width 89 height 25
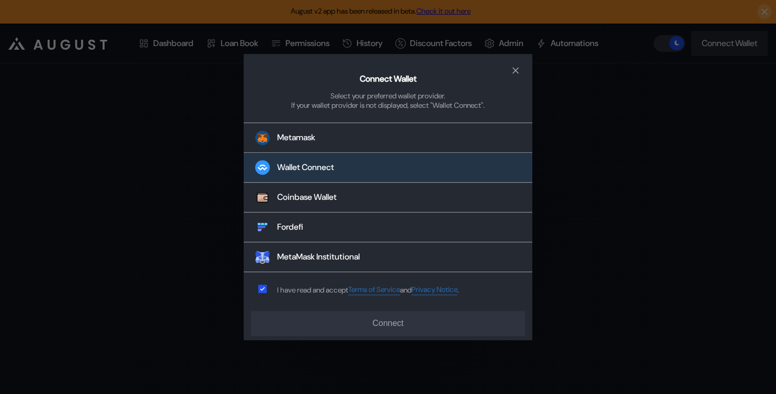
click at [334, 166] on div "Wallet Connect" at bounding box center [305, 167] width 57 height 11
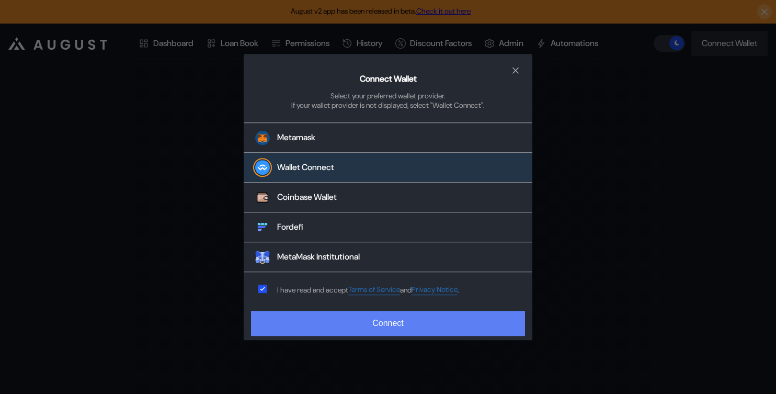
click at [330, 329] on button "Connect" at bounding box center [388, 323] width 274 height 25
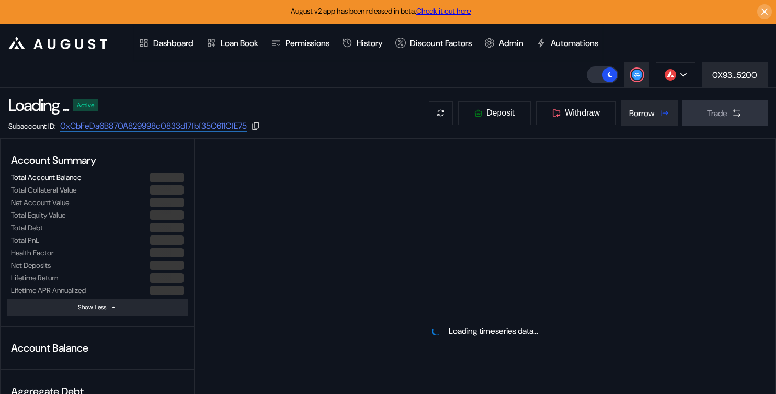
select select "*"
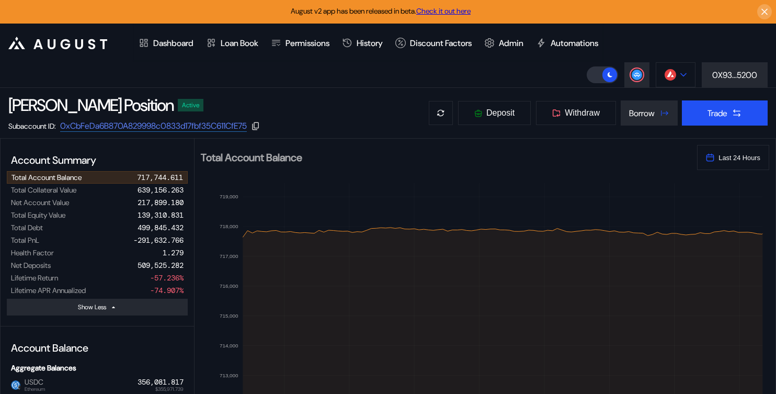
click at [668, 83] on button at bounding box center [676, 74] width 40 height 25
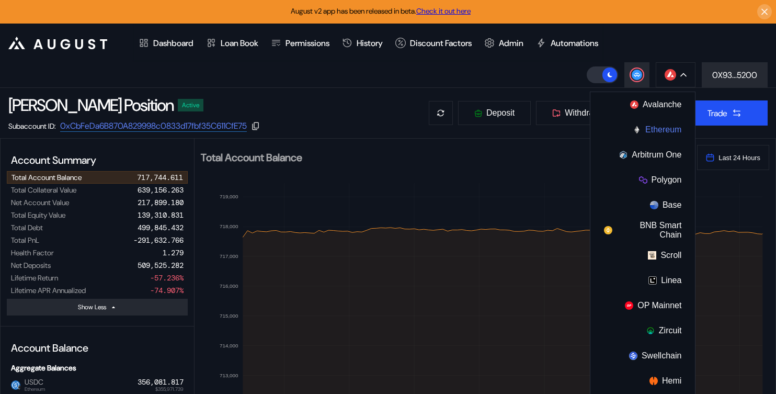
click at [627, 132] on button "Ethereum" at bounding box center [642, 129] width 105 height 25
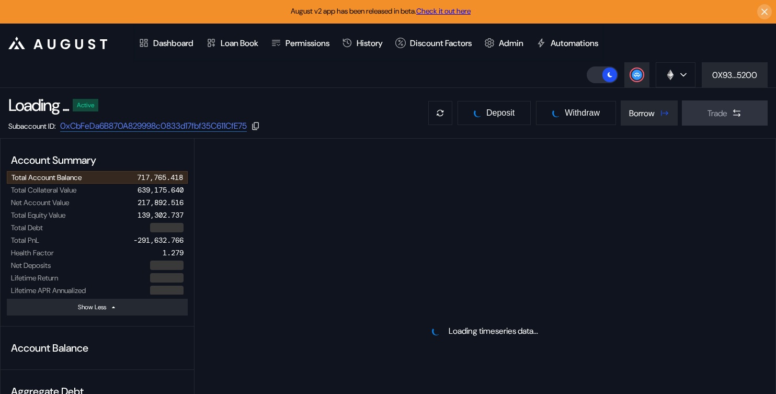
select select "*"
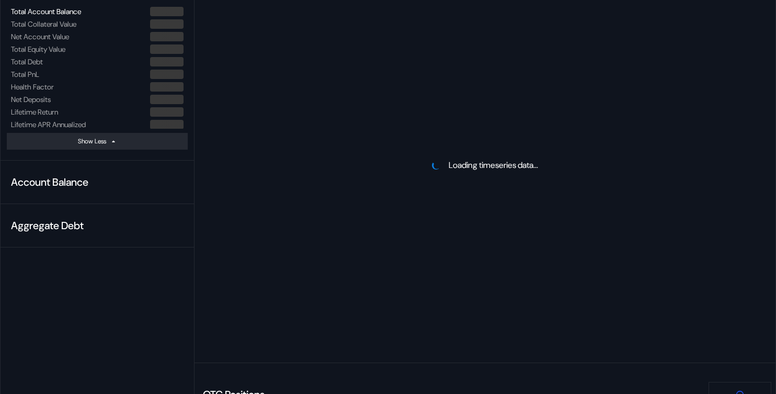
scroll to position [307, 0]
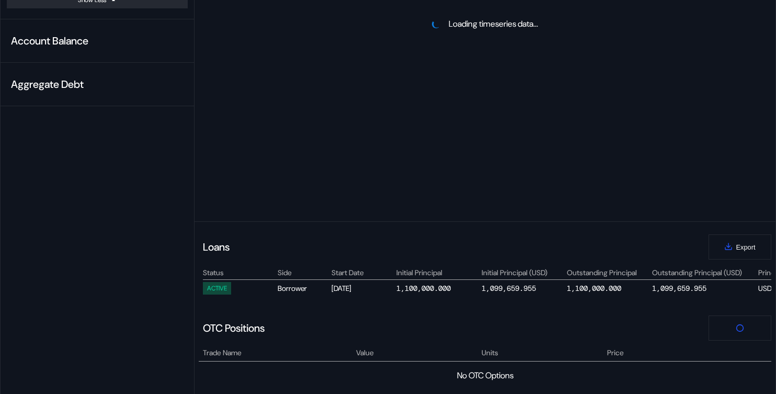
select select "*"
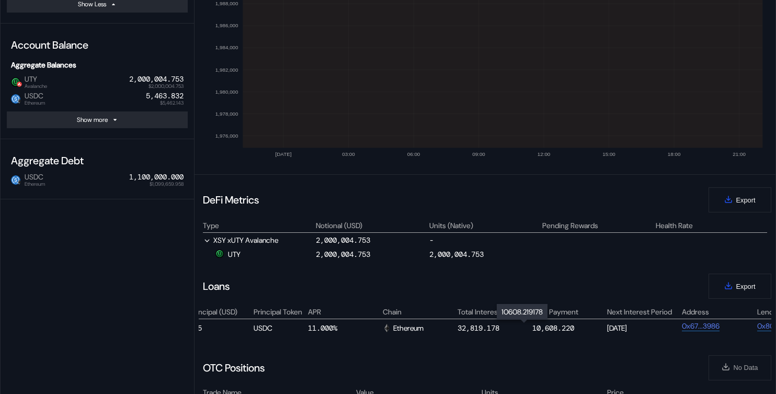
scroll to position [0, 535]
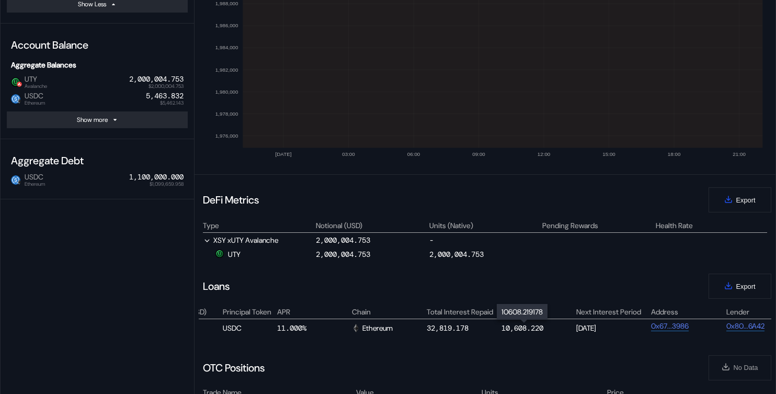
click at [518, 329] on div "10,608.220" at bounding box center [522, 327] width 42 height 9
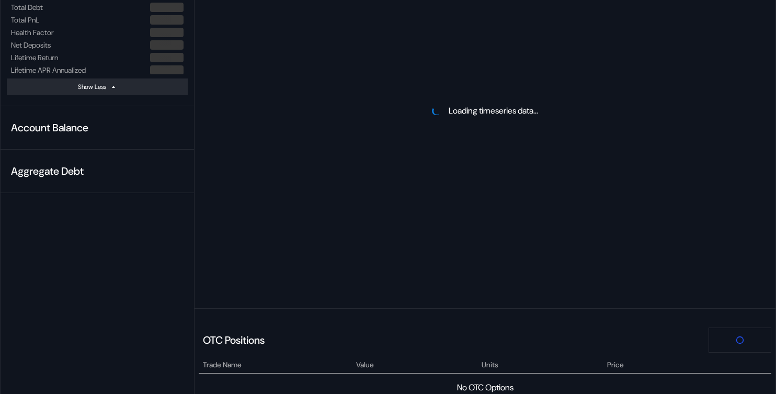
scroll to position [358, 0]
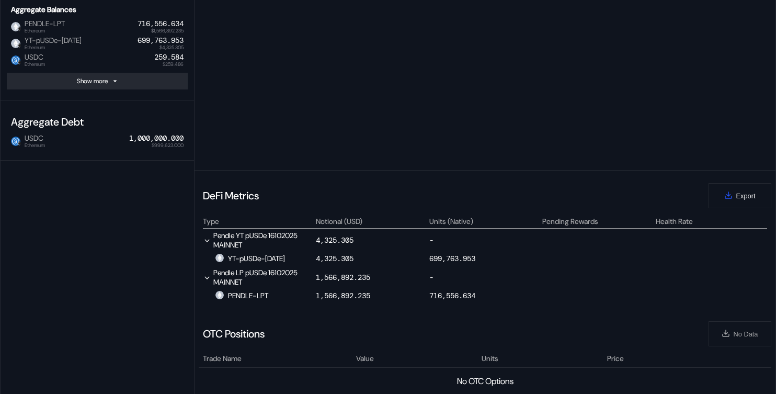
select select "*"
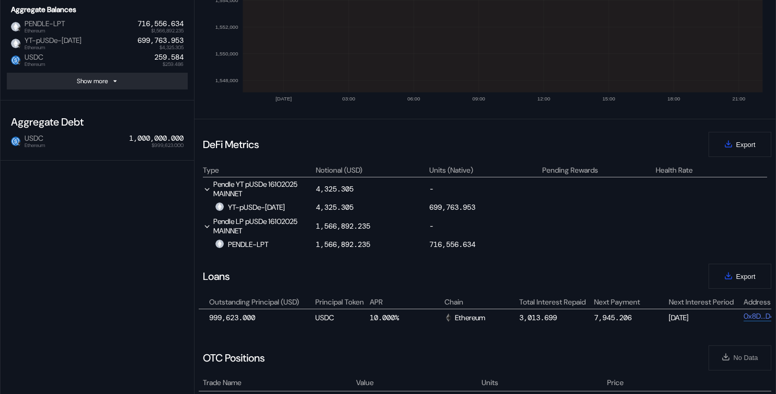
scroll to position [0, 488]
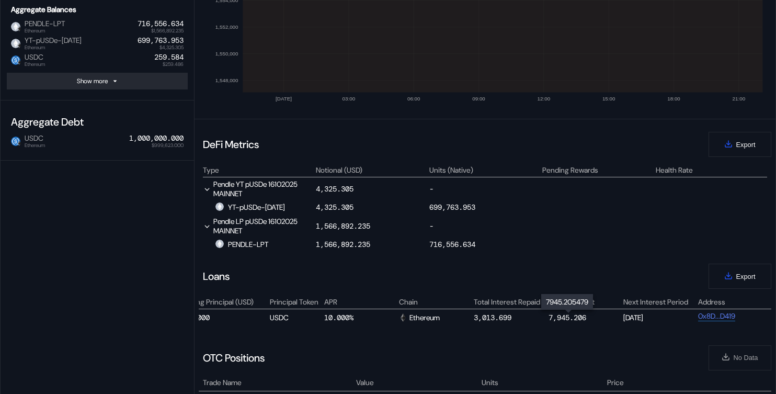
click at [565, 314] on div "7,945.206" at bounding box center [567, 317] width 38 height 9
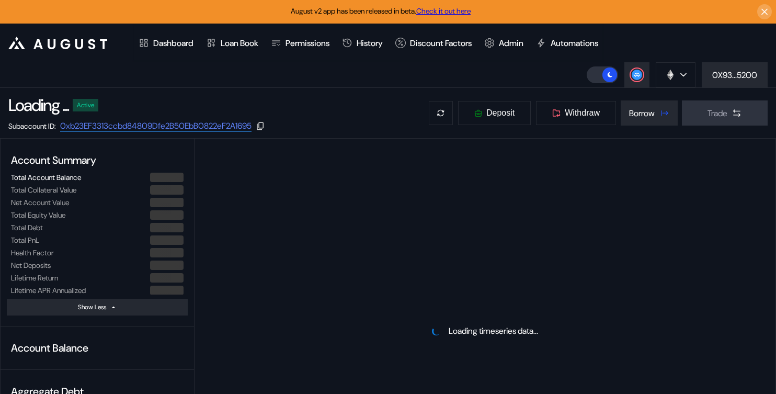
select select "*"
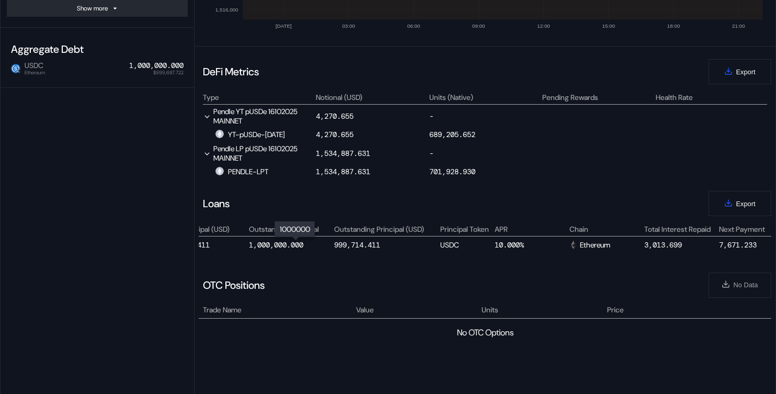
scroll to position [0, 613]
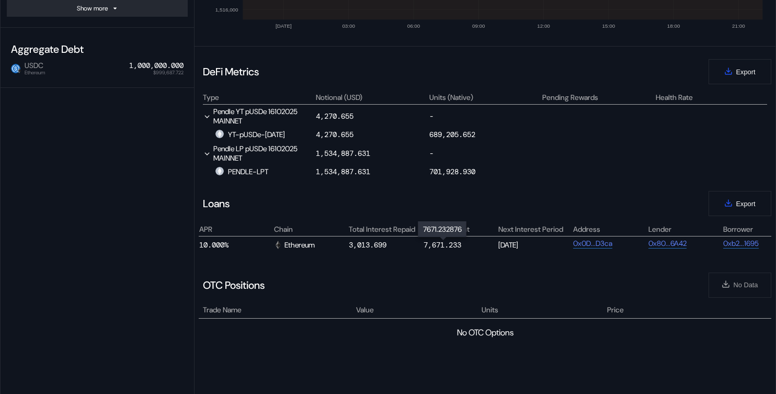
click at [444, 243] on div "7,671.233" at bounding box center [442, 244] width 38 height 9
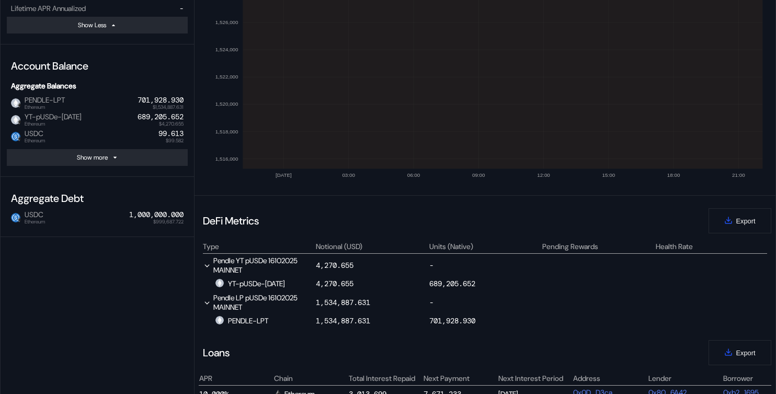
scroll to position [0, 0]
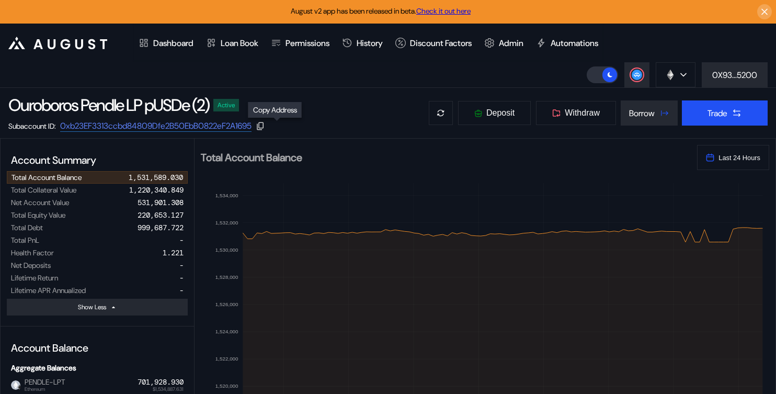
click at [265, 127] on icon at bounding box center [260, 125] width 9 height 9
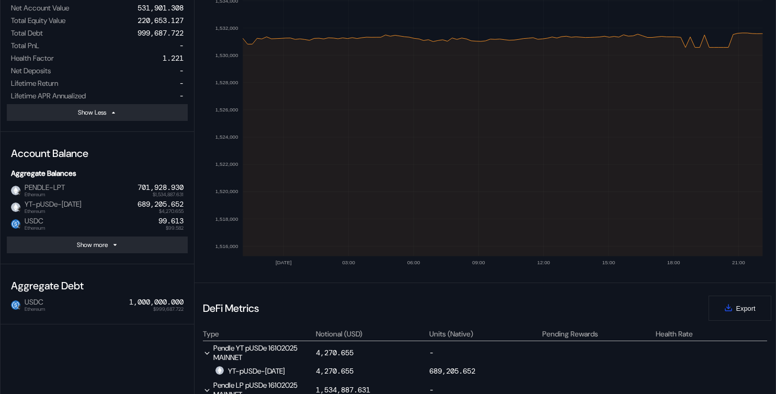
scroll to position [261, 0]
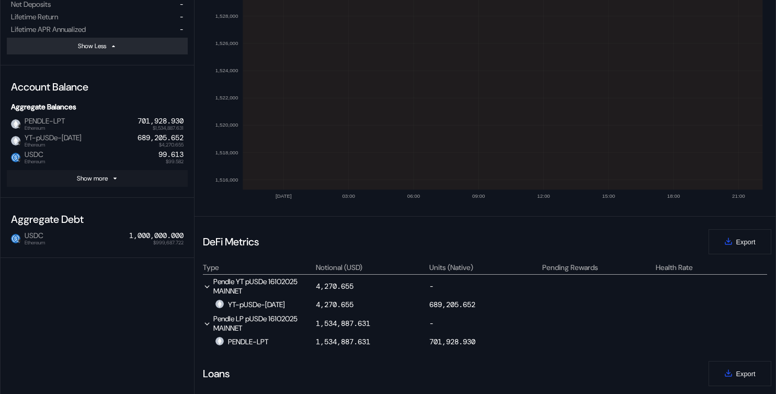
click at [130, 176] on button "Show more" at bounding box center [97, 178] width 181 height 17
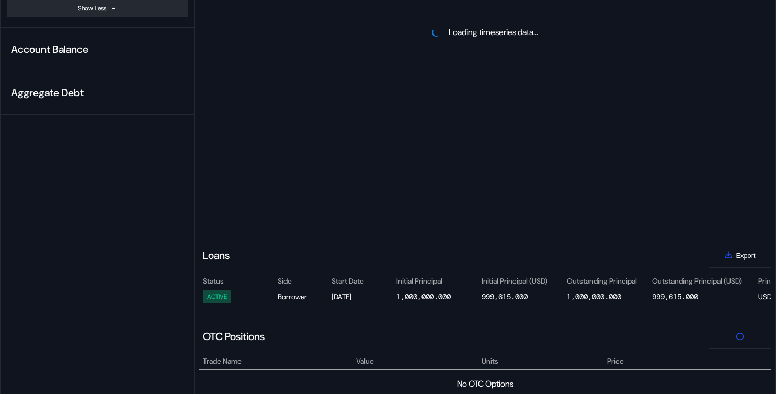
select select "*"
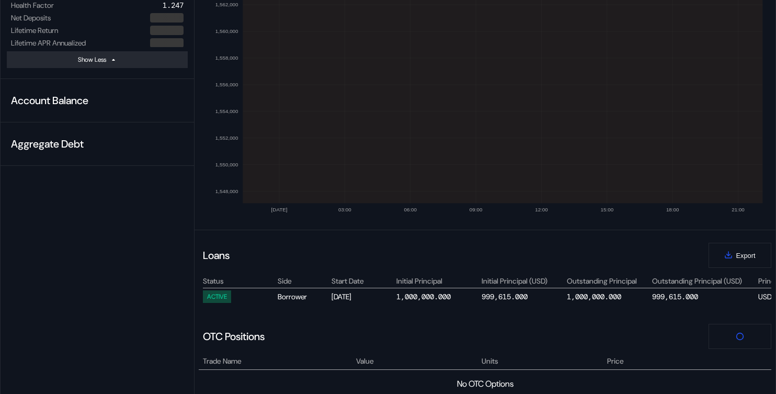
scroll to position [247, 0]
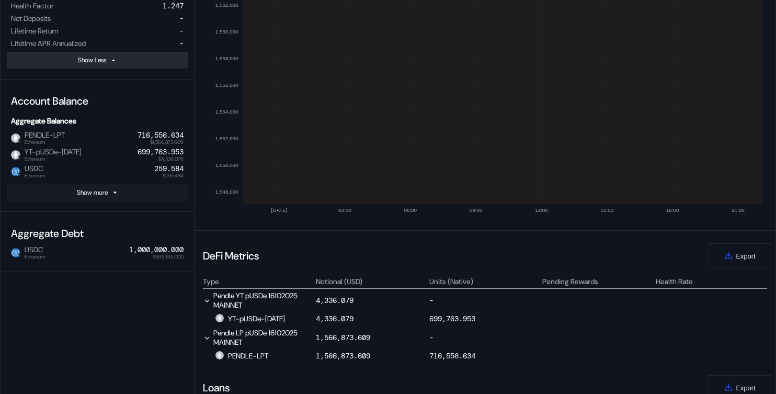
click at [96, 197] on button "Show more" at bounding box center [97, 192] width 181 height 17
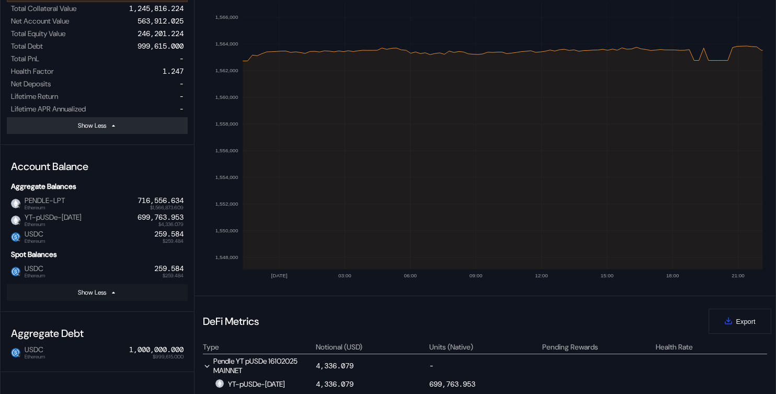
scroll to position [148, 0]
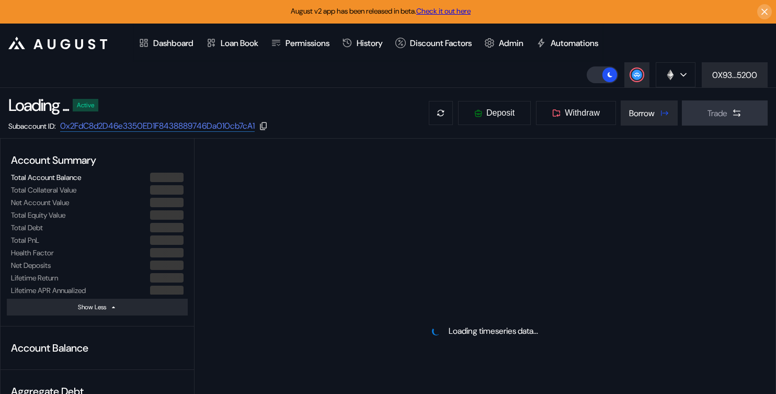
select select "*"
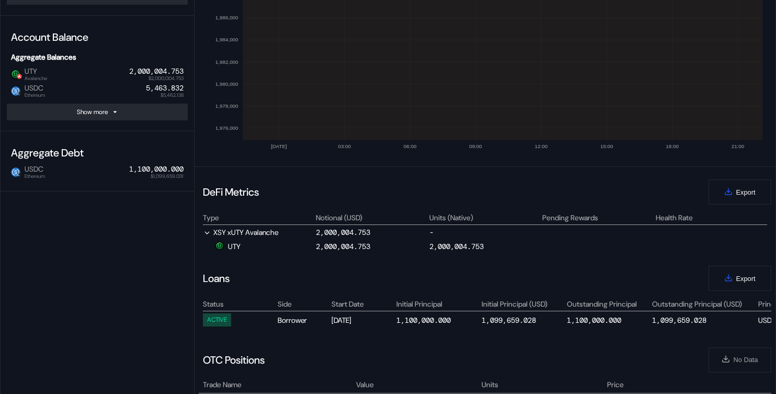
scroll to position [295, 0]
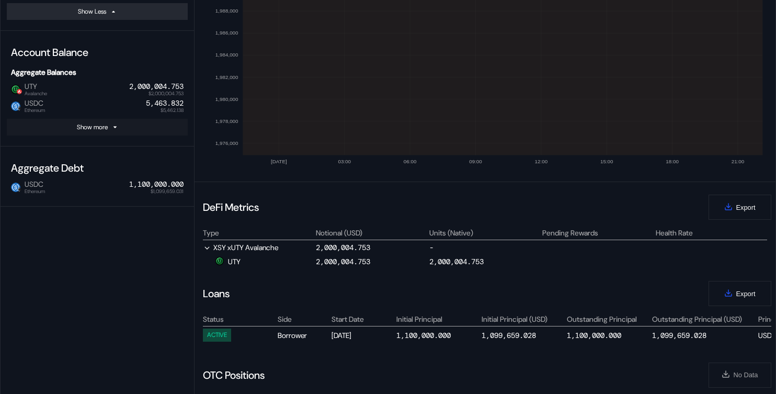
click at [138, 128] on button "Show more" at bounding box center [97, 127] width 181 height 17
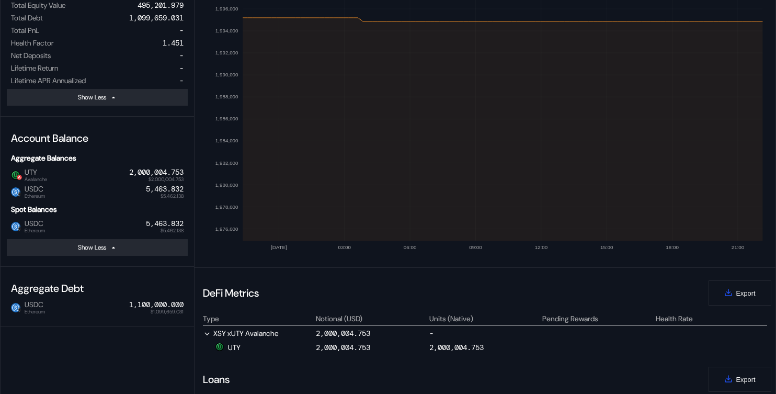
scroll to position [156, 0]
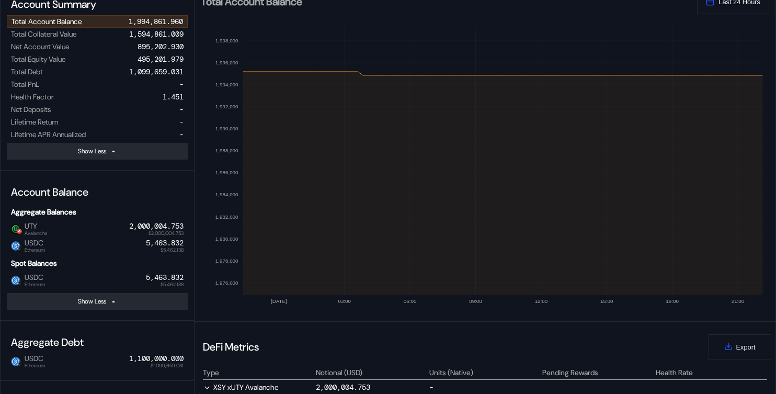
click at [158, 237] on div "USDC Ethereum     $5,462.138 5,463.832" at bounding box center [97, 245] width 181 height 17
click at [154, 278] on div "5,463.832" at bounding box center [165, 277] width 38 height 9
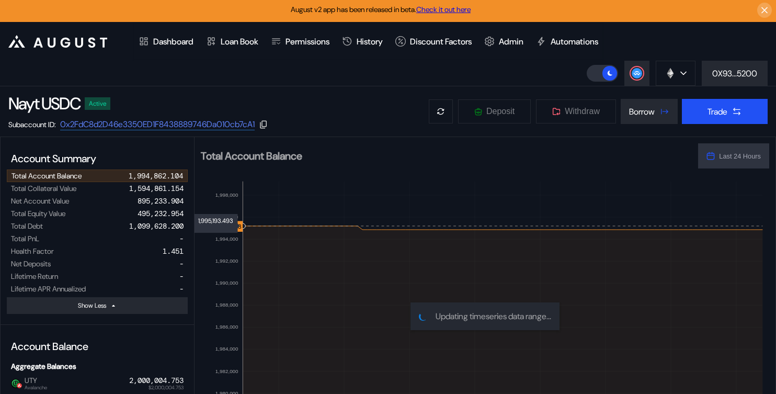
scroll to position [0, 0]
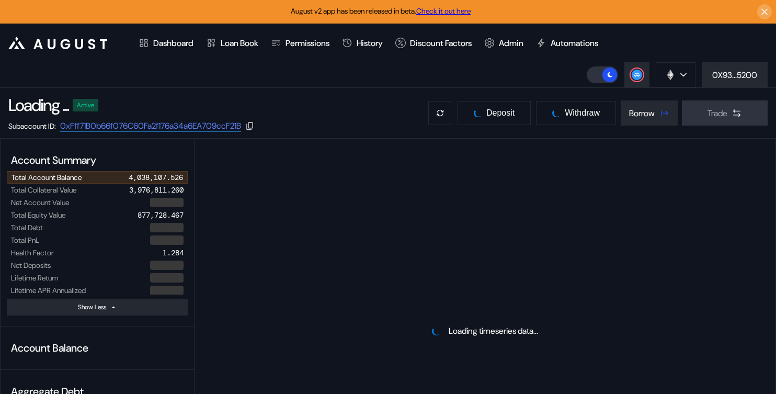
select select "*"
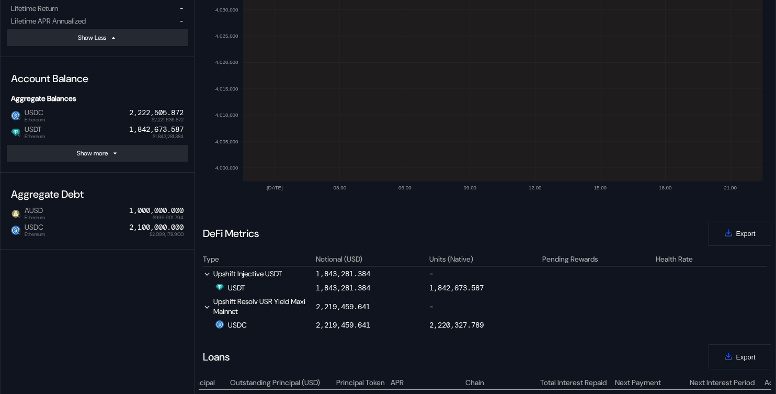
scroll to position [147, 0]
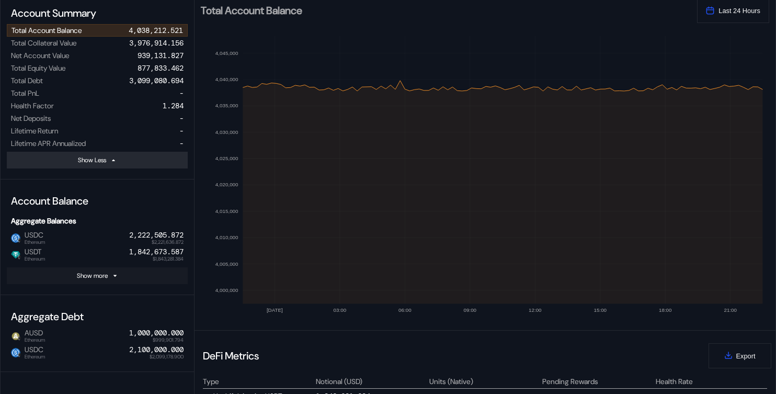
click at [154, 276] on button "Show more" at bounding box center [97, 275] width 181 height 17
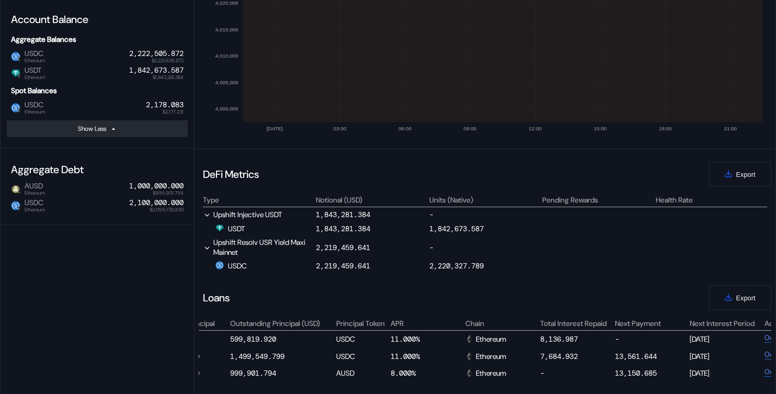
scroll to position [260, 0]
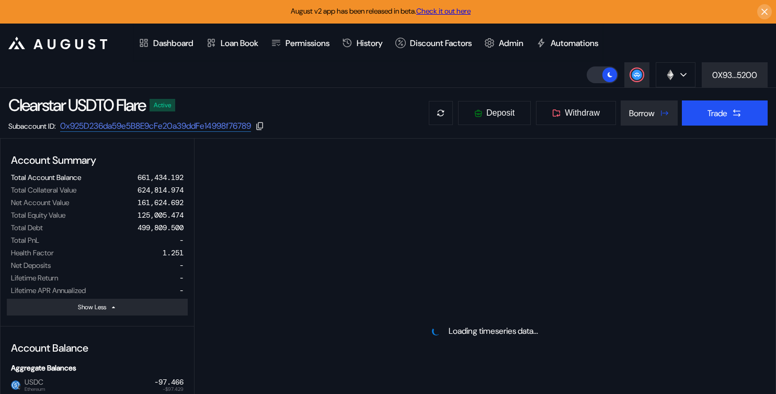
select select "*"
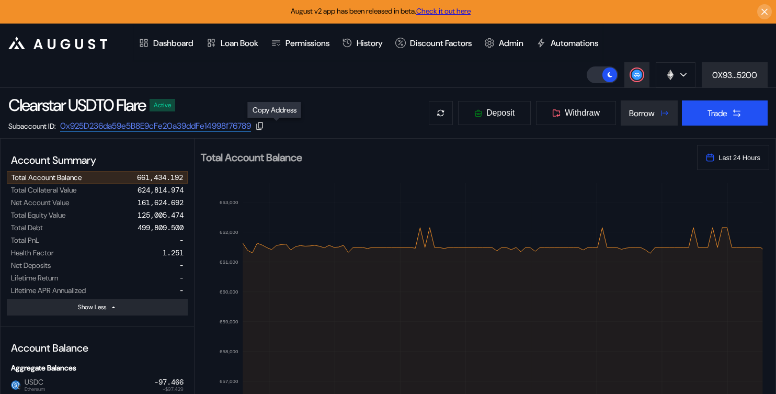
click at [263, 124] on icon at bounding box center [259, 126] width 7 height 8
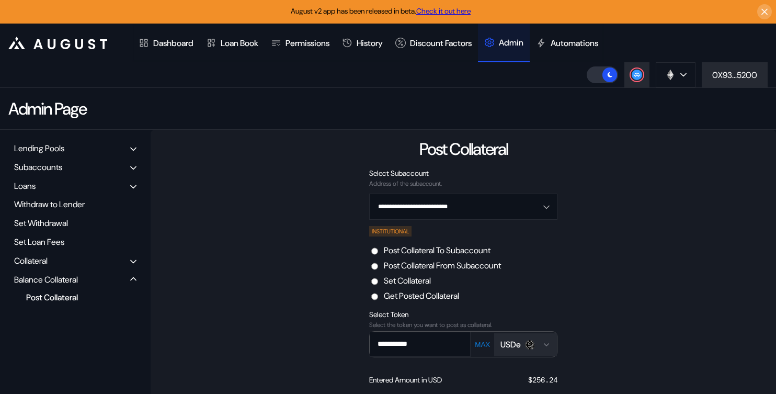
scroll to position [102, 0]
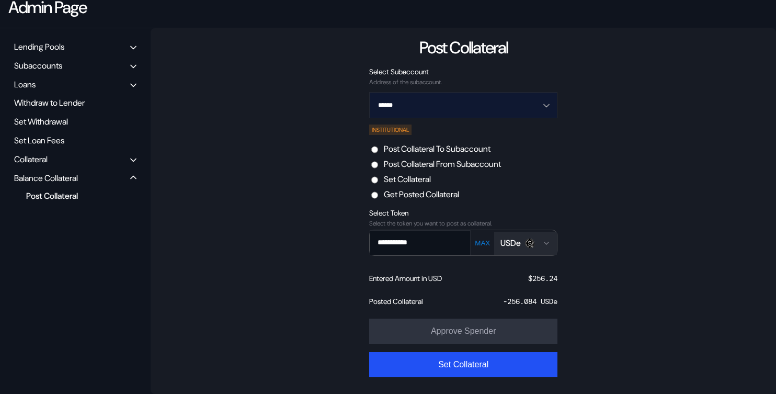
click at [438, 106] on input "******" at bounding box center [457, 105] width 161 height 25
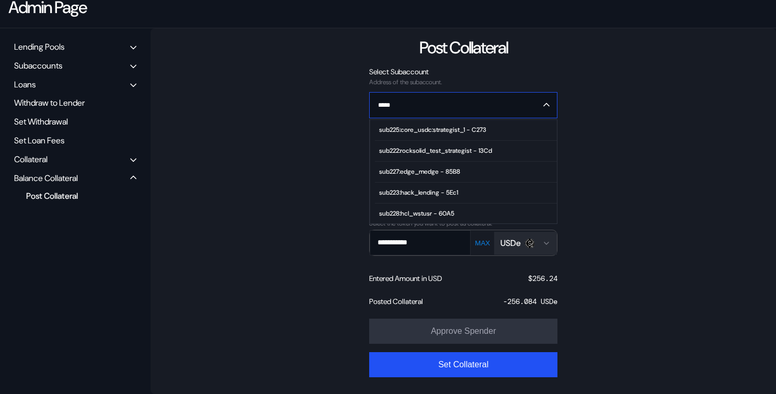
type input "******"
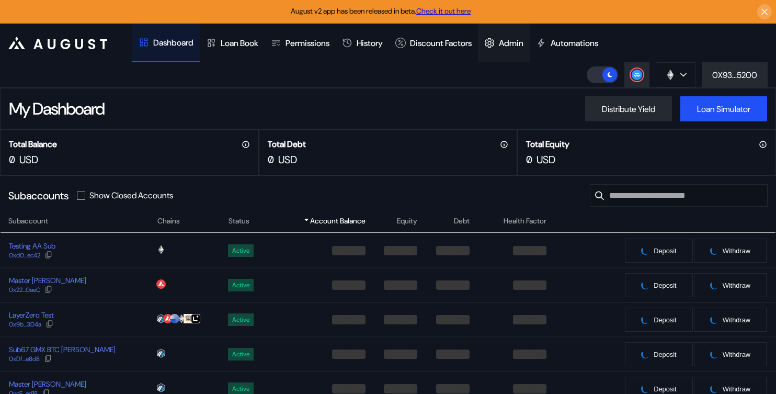
click at [521, 47] on div "Admin" at bounding box center [511, 43] width 25 height 11
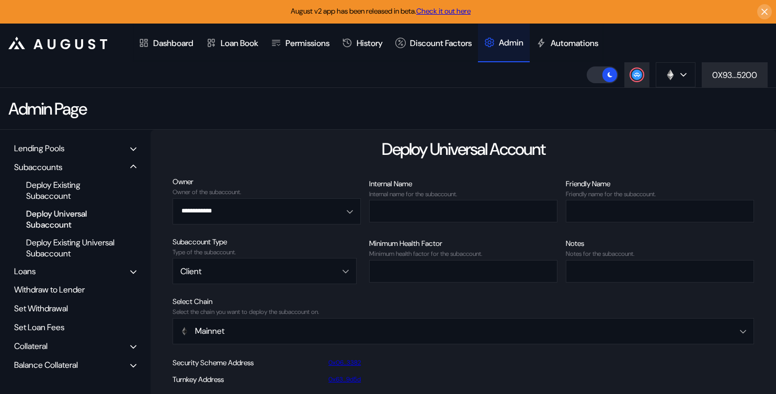
click at [43, 366] on div "Balance Collateral" at bounding box center [46, 364] width 64 height 11
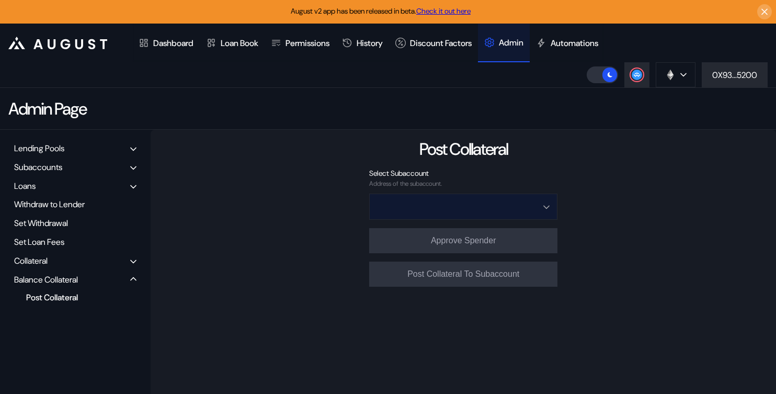
click at [429, 205] on input "Open menu" at bounding box center [457, 206] width 161 height 25
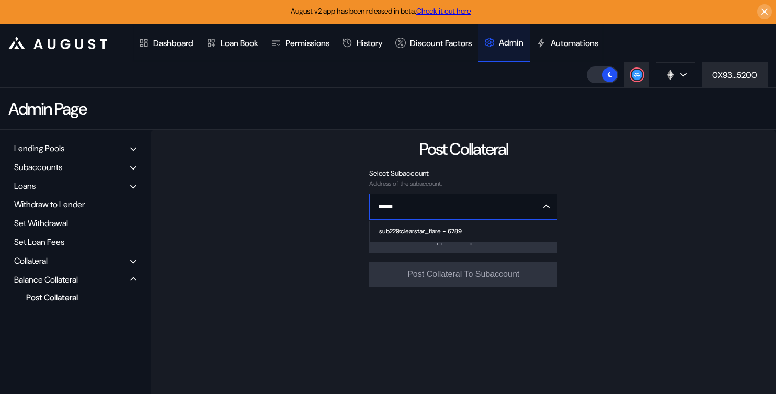
click at [453, 230] on div "sub229:clearstar_flare - 6789" at bounding box center [420, 230] width 83 height 7
type input "**********"
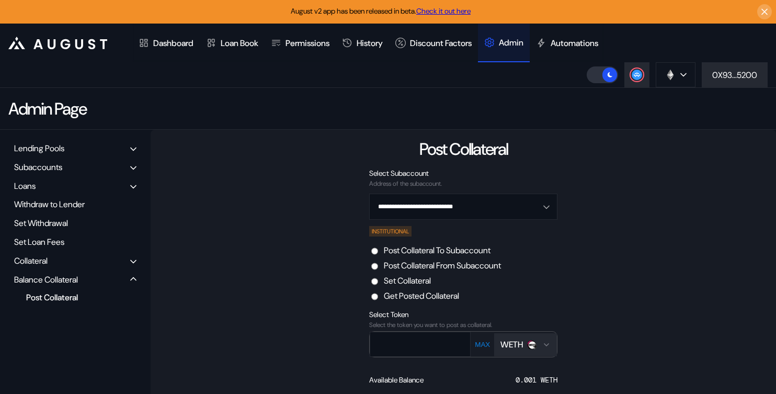
click at [422, 281] on label "Set Collateral" at bounding box center [407, 280] width 47 height 11
click at [418, 341] on input "text" at bounding box center [412, 343] width 85 height 21
type input "***"
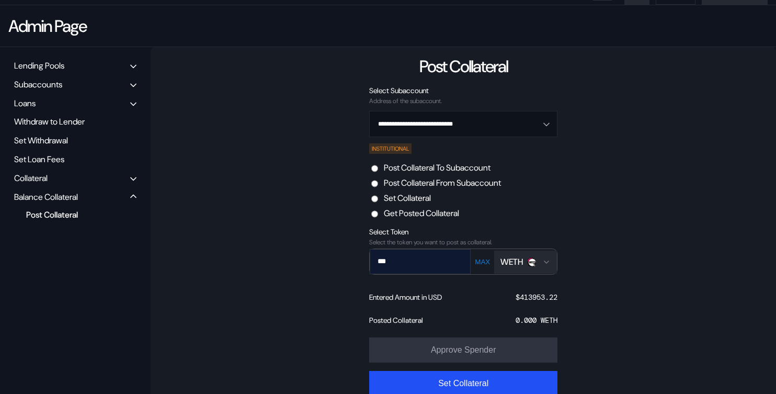
scroll to position [102, 0]
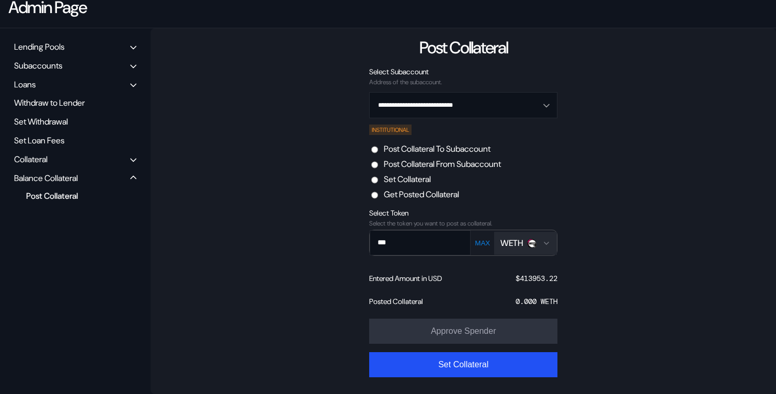
click at [516, 222] on div "Select the token you want to post as collateral." at bounding box center [463, 223] width 188 height 7
click at [516, 243] on div "WETH" at bounding box center [511, 242] width 22 height 11
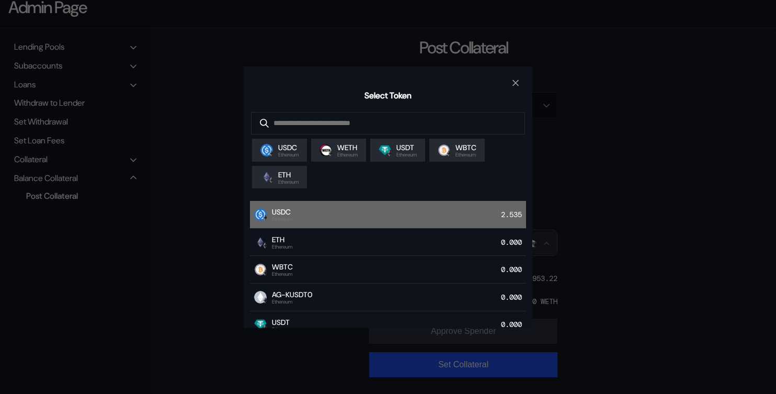
click at [324, 222] on div "USDC Ethereum 2.535" at bounding box center [388, 215] width 276 height 28
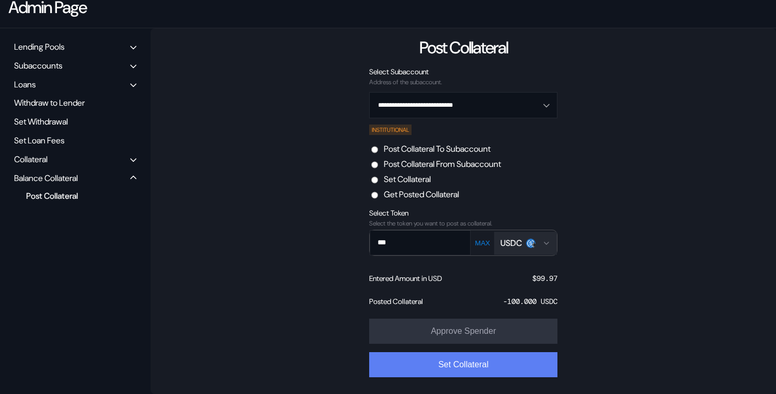
click at [479, 370] on button "Set Collateral" at bounding box center [463, 364] width 188 height 25
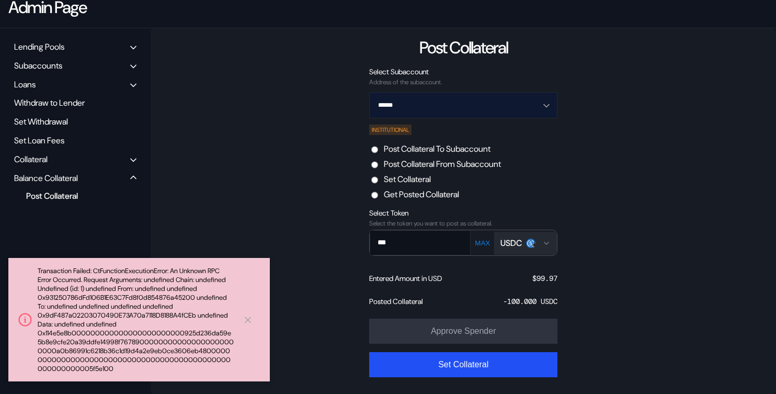
click at [451, 104] on input "******" at bounding box center [457, 105] width 161 height 25
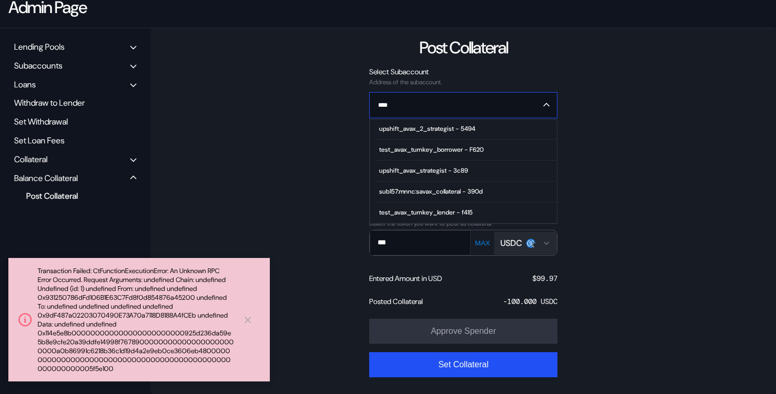
scroll to position [105, 0]
click at [465, 134] on span "upshift_avax_2_strategist - 5494" at bounding box center [466, 129] width 182 height 21
type input "**********"
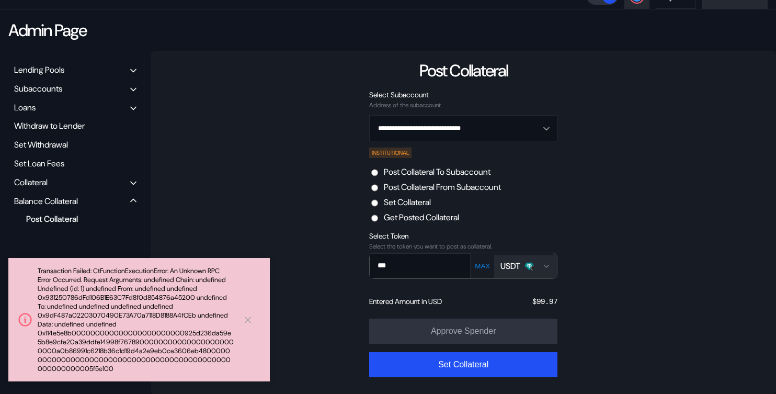
click at [534, 270] on div "Open menu for selecting token for payment" at bounding box center [528, 265] width 9 height 9
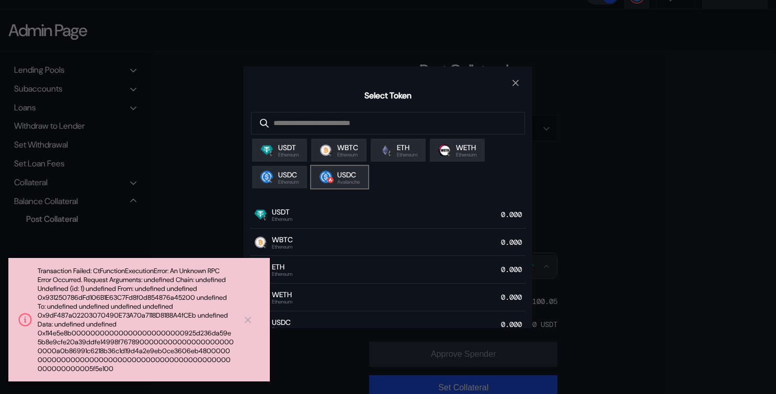
click at [360, 185] on span "Avalanche" at bounding box center [348, 181] width 22 height 5
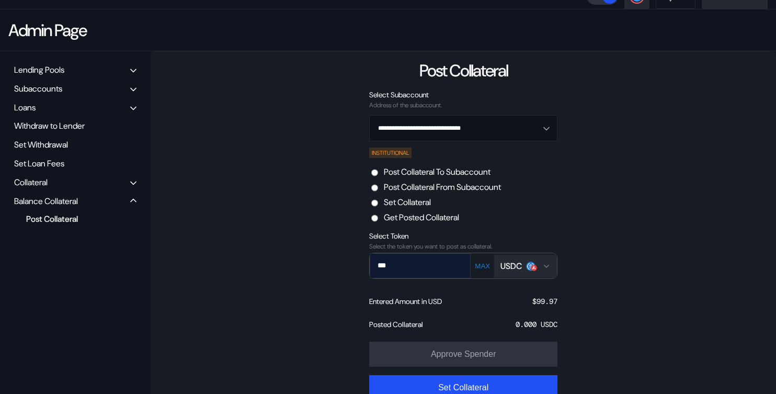
click at [429, 268] on input "***" at bounding box center [412, 265] width 85 height 21
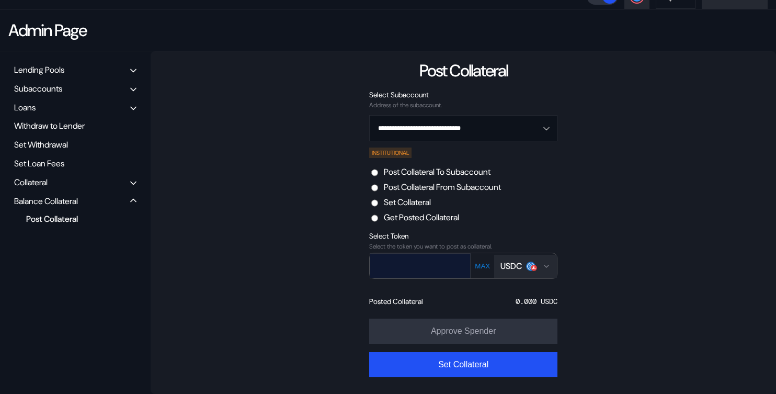
click at [448, 267] on input "text" at bounding box center [412, 265] width 85 height 21
paste input "**********"
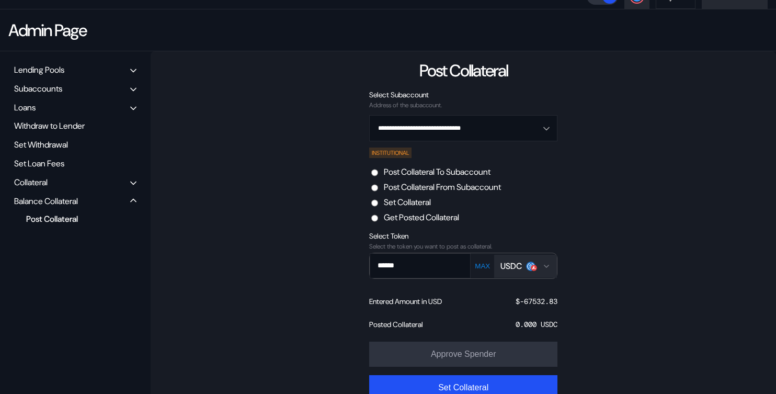
type input "******"
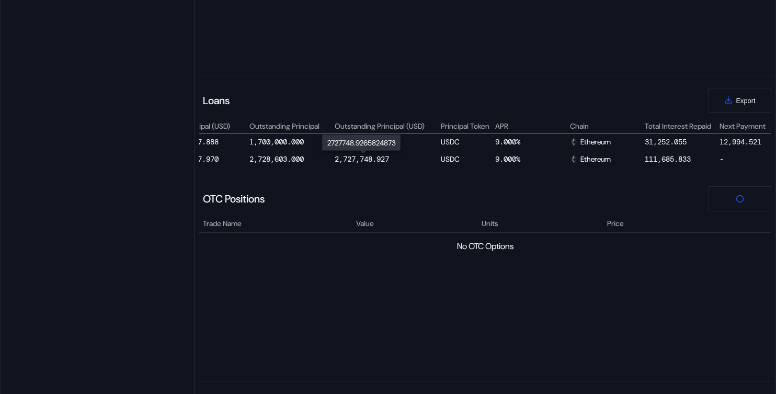
scroll to position [0, 492]
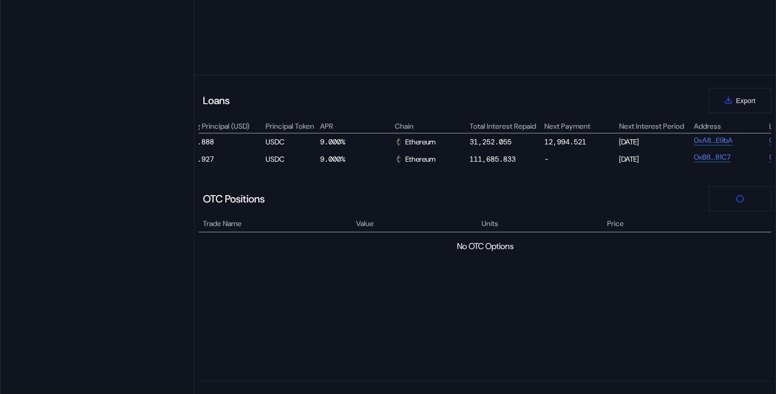
select select "*"
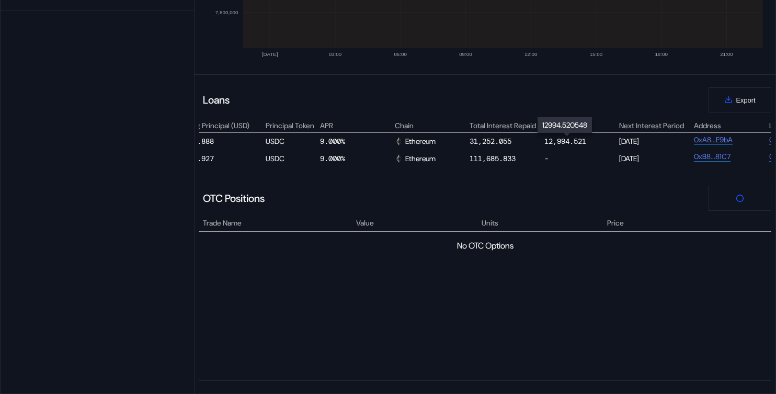
scroll to position [402, 0]
click at [557, 141] on div "12,994.521" at bounding box center [565, 141] width 42 height 9
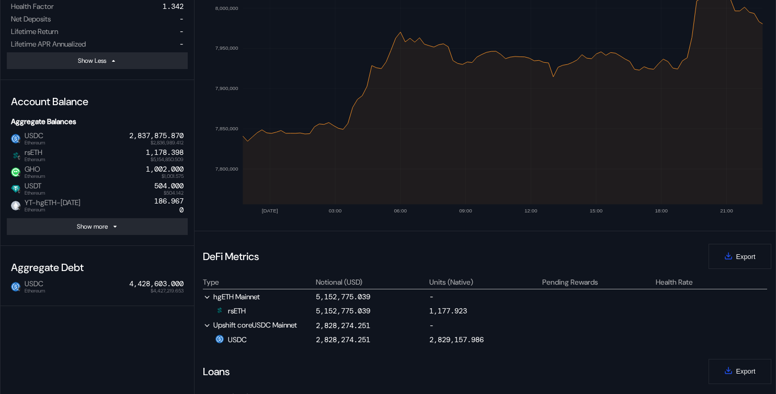
scroll to position [264, 0]
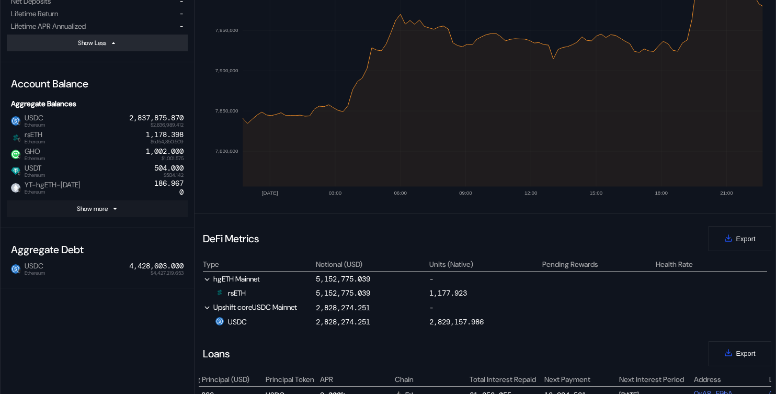
click at [129, 212] on button "Show more" at bounding box center [97, 208] width 181 height 17
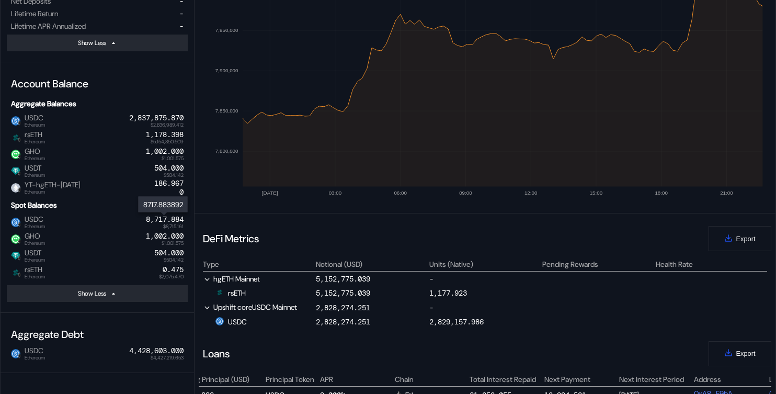
click at [155, 221] on div "8,717.884" at bounding box center [165, 219] width 38 height 9
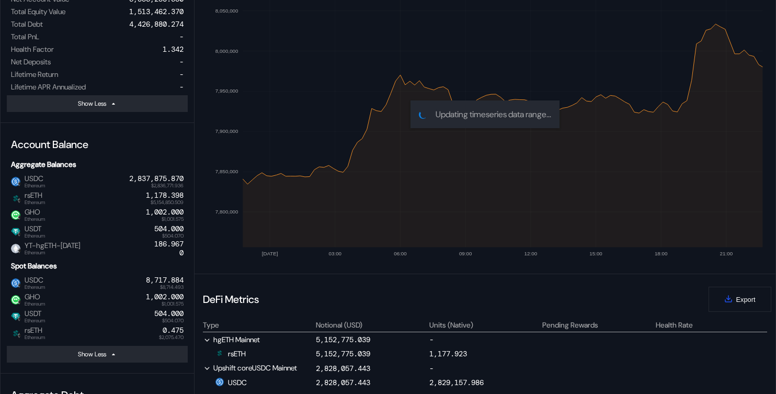
scroll to position [3, 0]
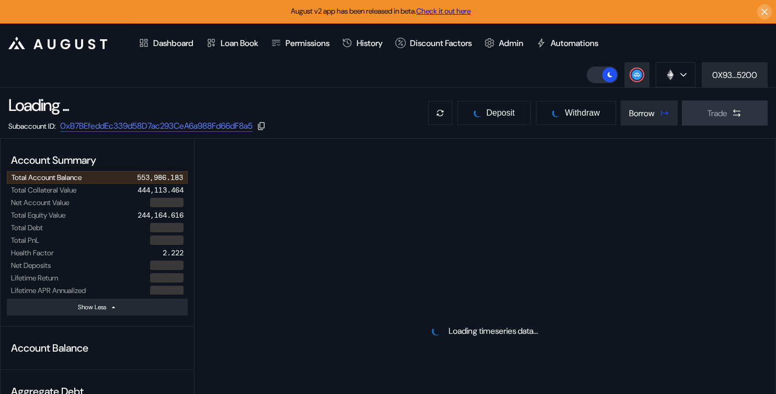
select select "*"
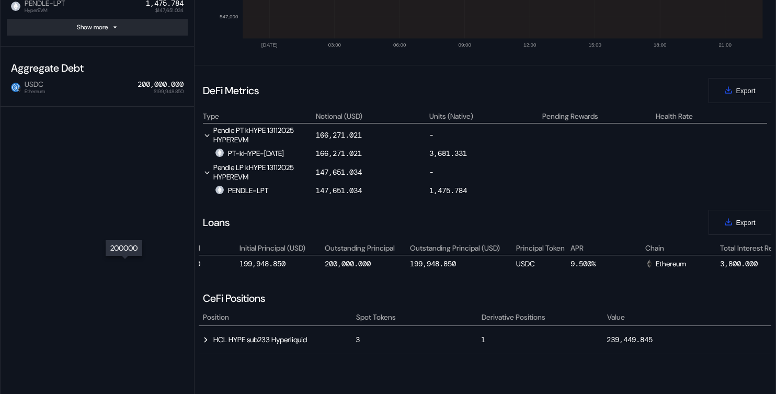
scroll to position [0, 360]
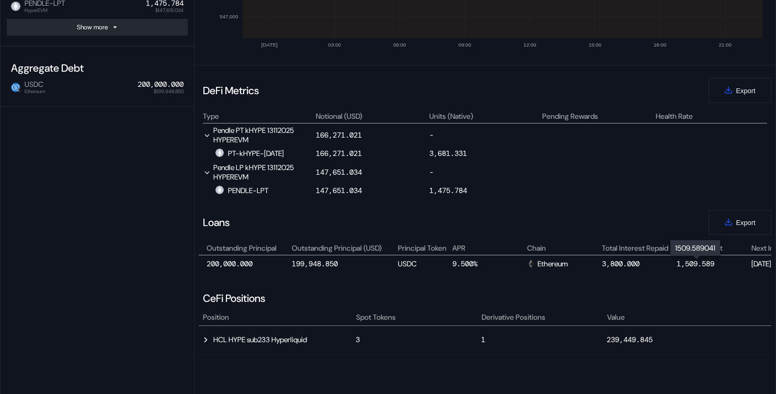
click at [691, 263] on div "1,509.589" at bounding box center [695, 263] width 38 height 9
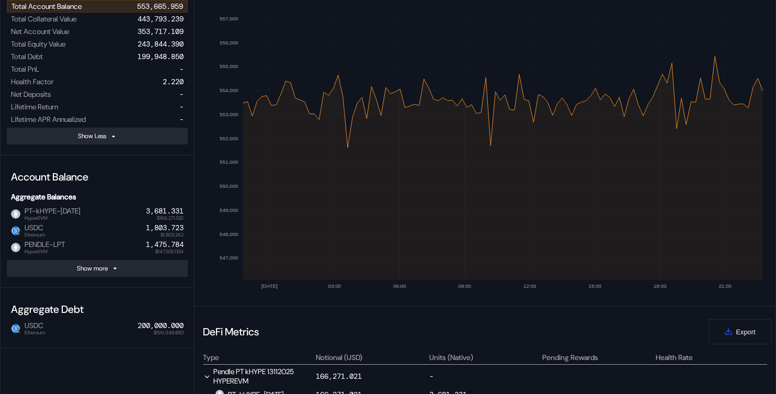
scroll to position [137, 0]
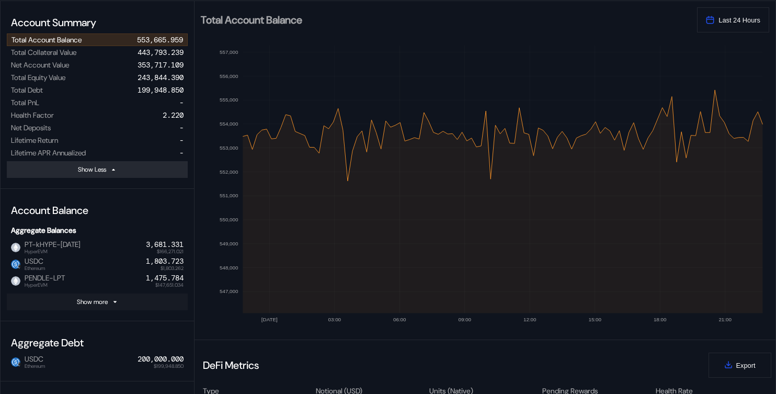
click at [117, 301] on icon at bounding box center [114, 302] width 3 height 2
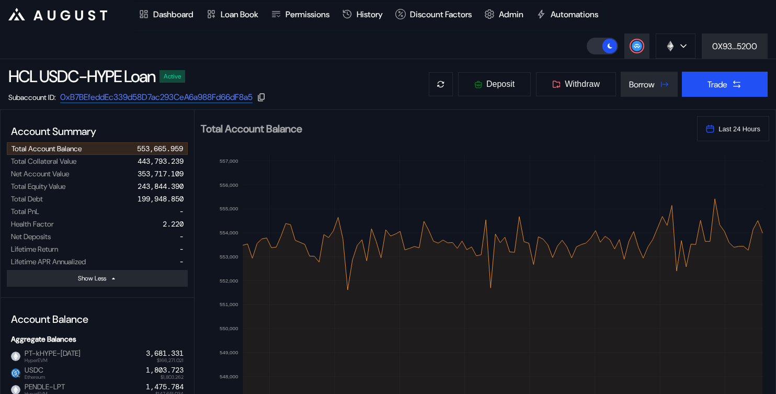
scroll to position [0, 0]
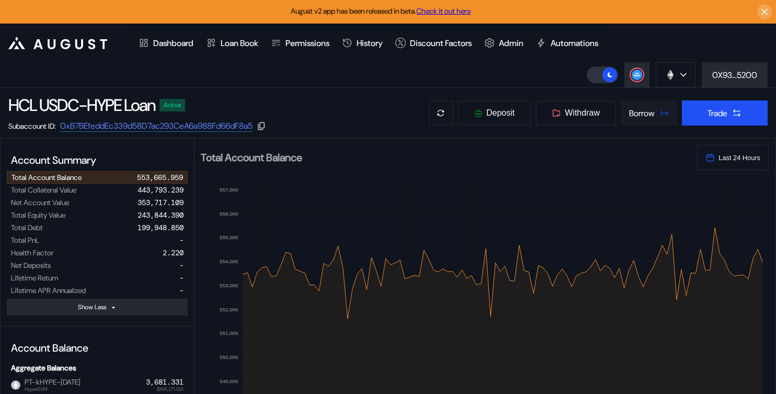
click at [629, 112] on div "Borrow" at bounding box center [642, 113] width 26 height 11
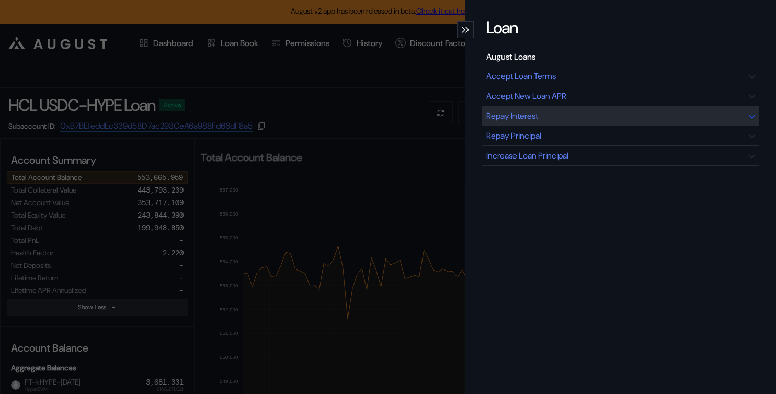
click at [536, 112] on div "Repay Interest" at bounding box center [512, 115] width 52 height 11
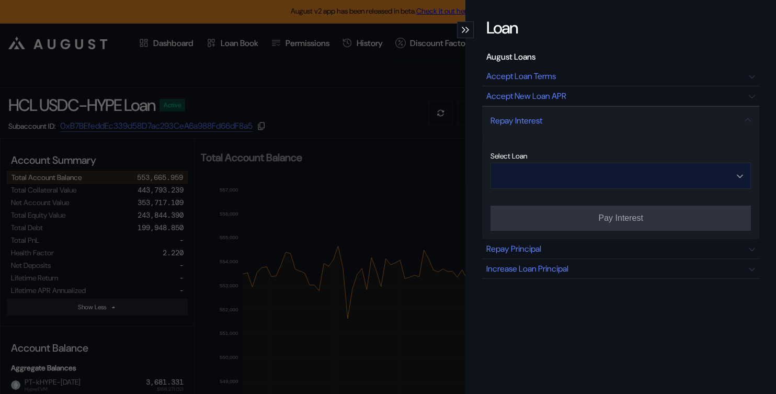
click at [533, 179] on input "Open menu" at bounding box center [614, 175] width 233 height 25
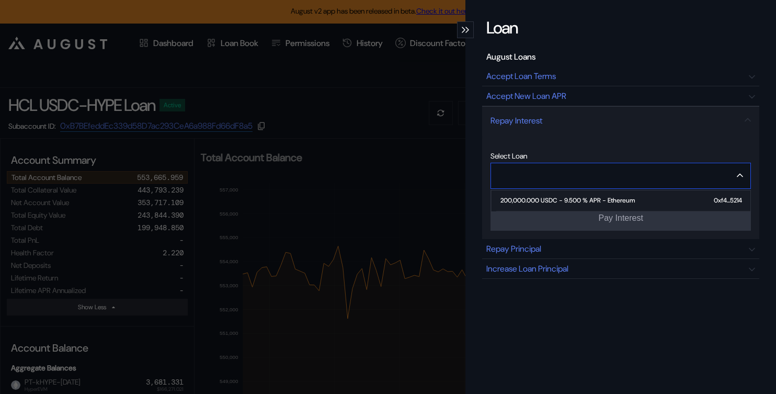
click at [531, 205] on span "200,000.000 USDC - 9.500 % APR - Ethereum 0xf4...5214" at bounding box center [623, 200] width 254 height 21
type input "**********"
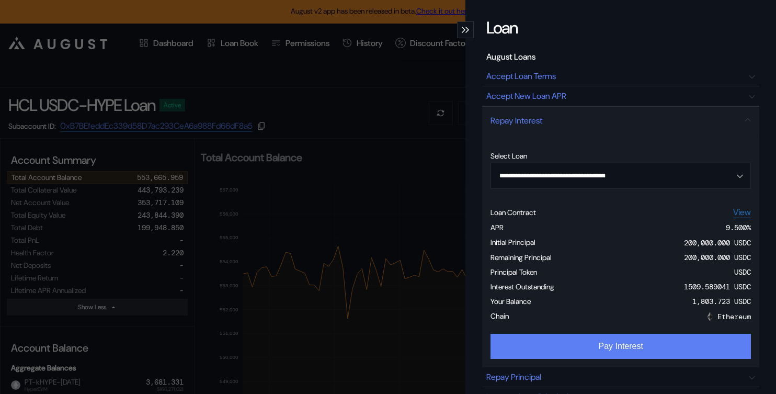
click at [534, 347] on button "Pay Interest" at bounding box center [620, 346] width 260 height 25
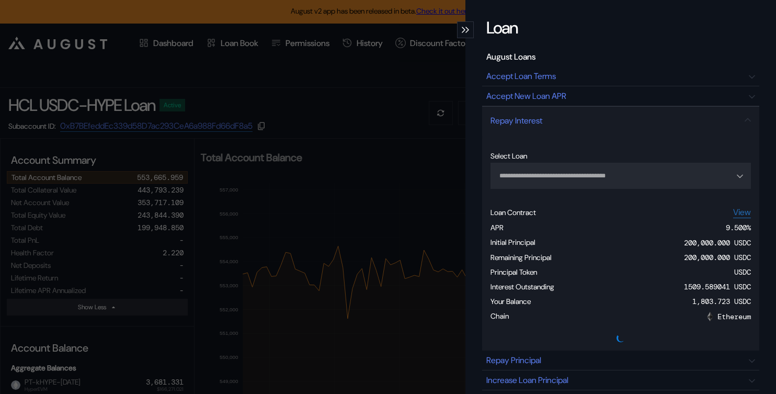
click at [351, 147] on div "**********" at bounding box center [388, 197] width 776 height 394
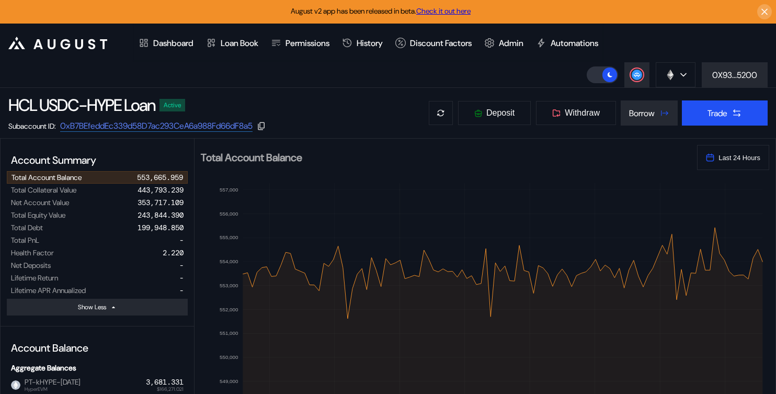
click at [304, 78] on header ".cls-1 { fill: #fff; stroke-width: 0px; } Dashboard Loan Book Permissions Histo…" at bounding box center [388, 56] width 776 height 64
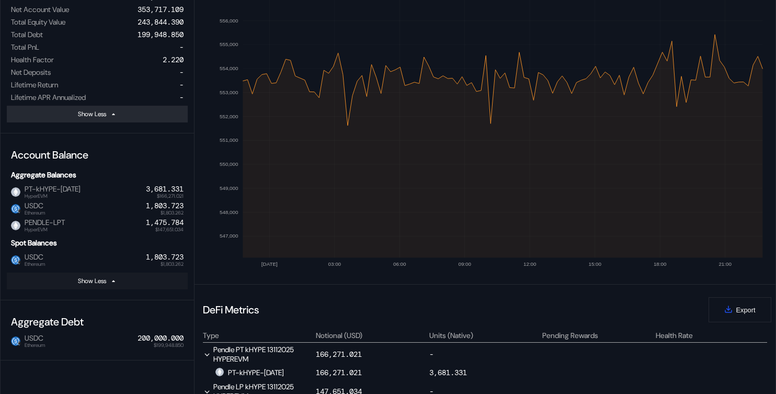
scroll to position [144, 0]
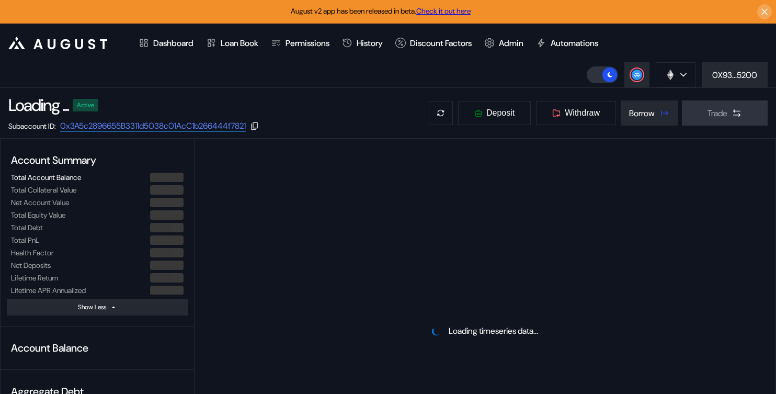
select select "*"
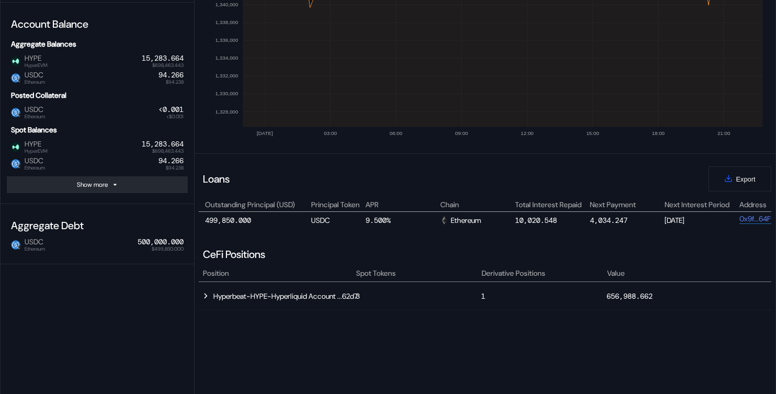
scroll to position [334, 0]
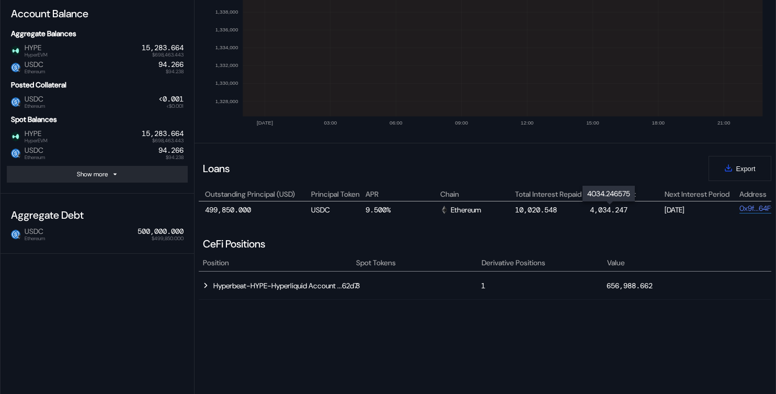
click at [609, 211] on div "4,034.247" at bounding box center [609, 209] width 38 height 9
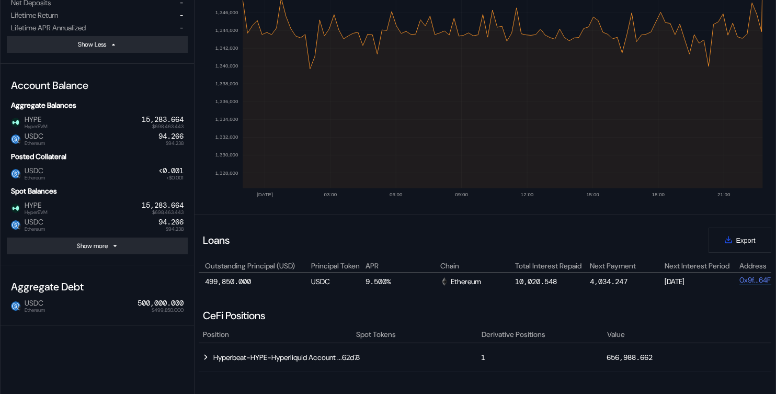
scroll to position [222, 0]
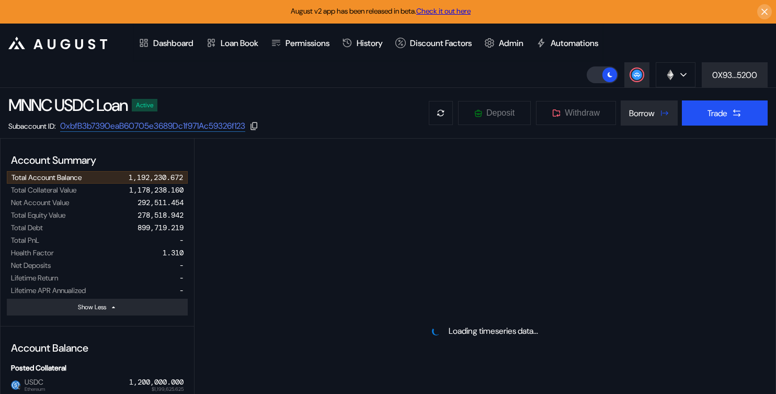
select select "*"
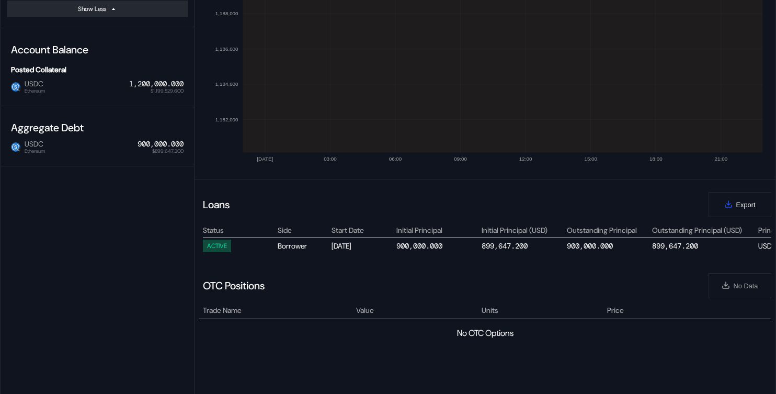
scroll to position [240, 0]
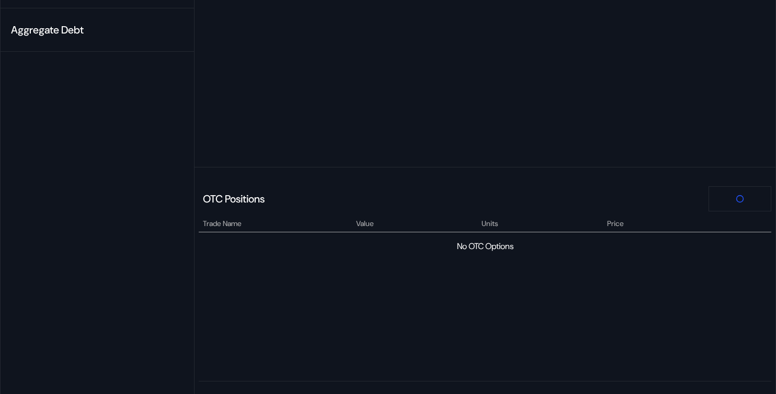
select select "*"
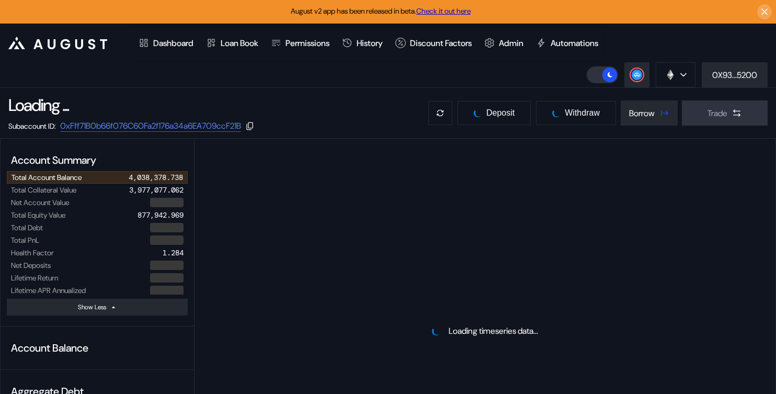
select select "*"
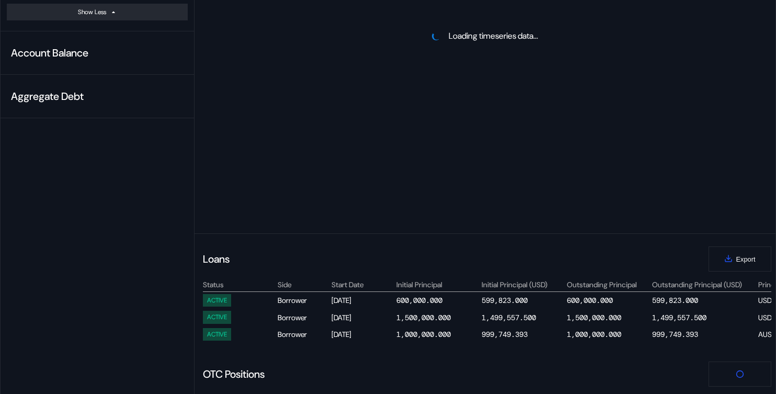
scroll to position [354, 0]
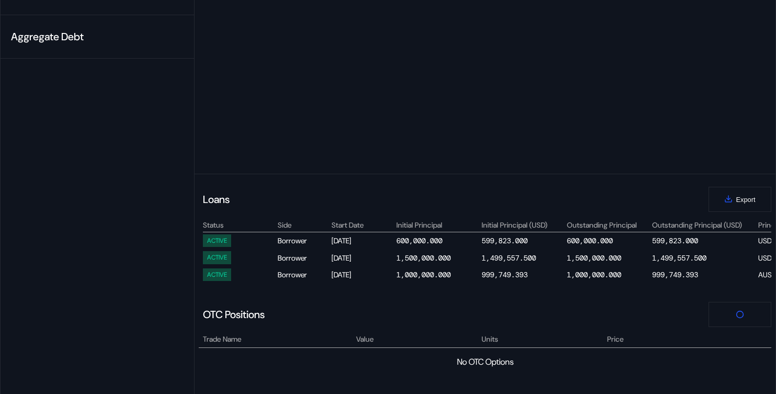
select select "*"
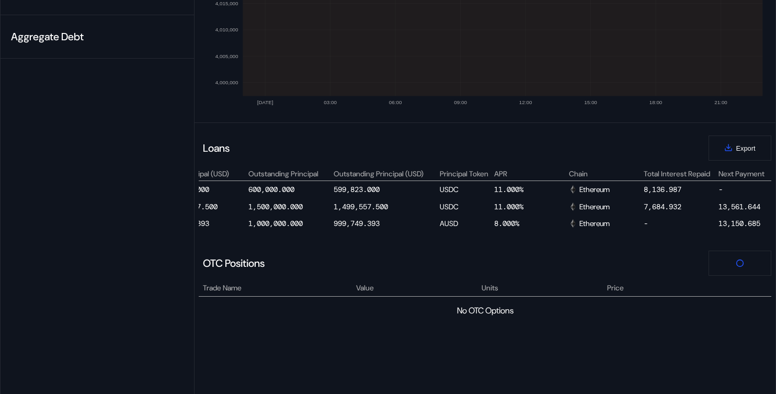
scroll to position [0, 591]
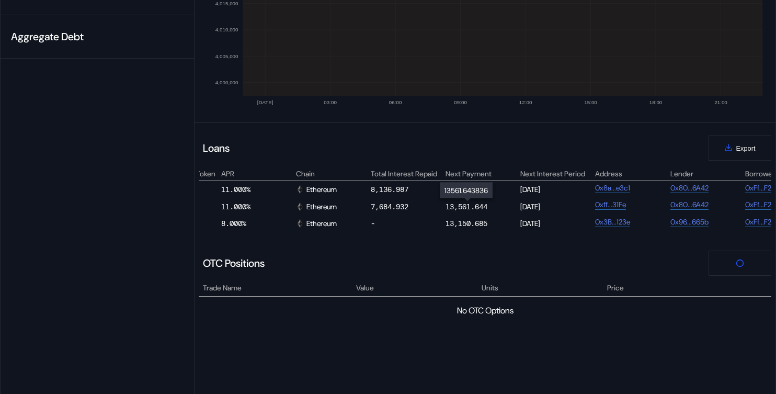
click at [457, 205] on div "13,561.644" at bounding box center [466, 206] width 42 height 9
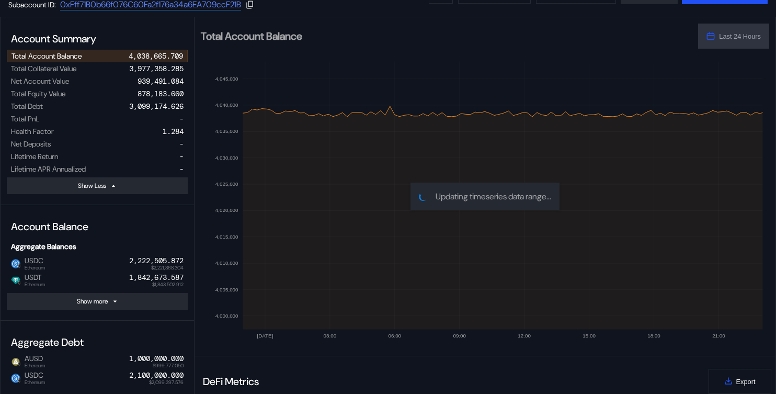
scroll to position [0, 0]
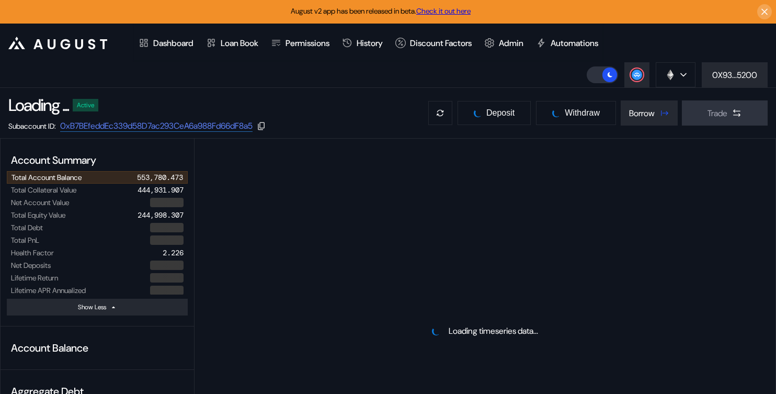
select select "*"
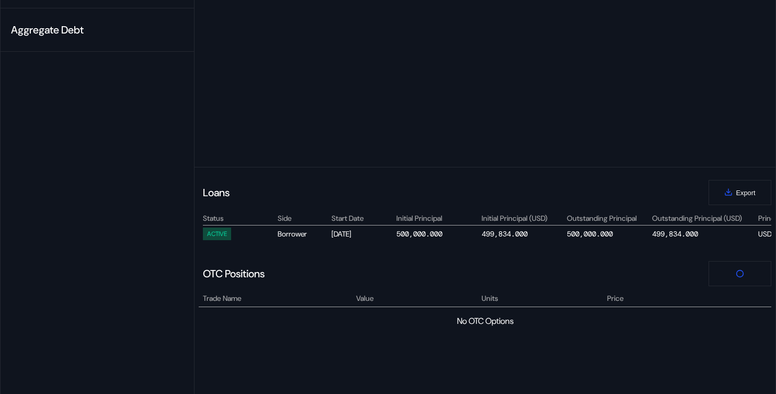
scroll to position [362, 0]
select select "*"
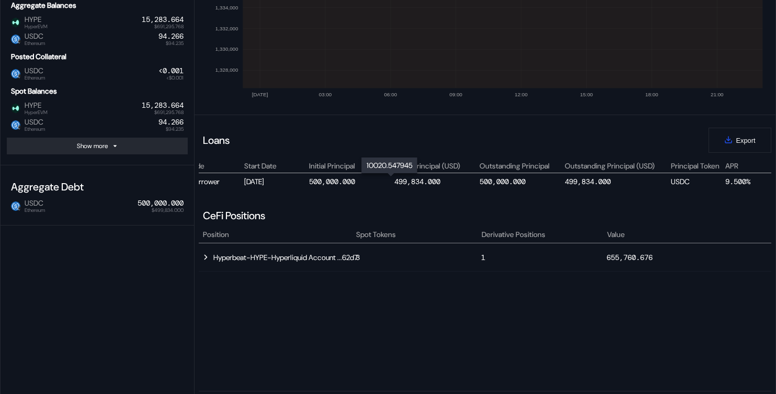
scroll to position [0, 0]
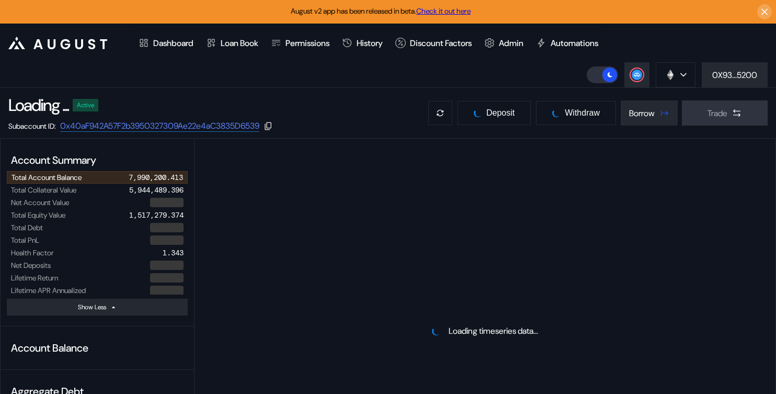
select select "*"
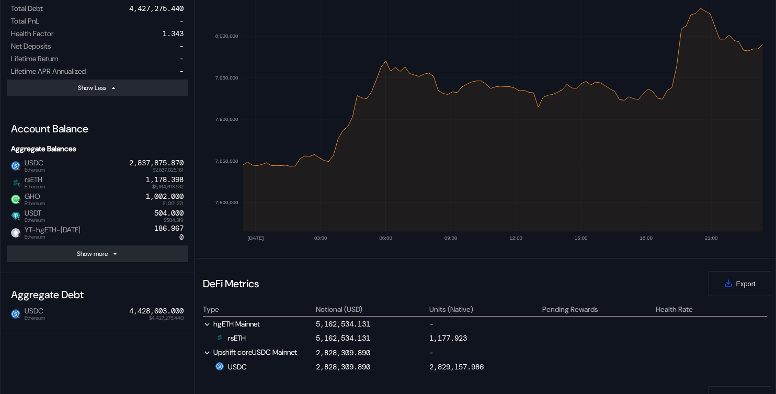
scroll to position [209, 0]
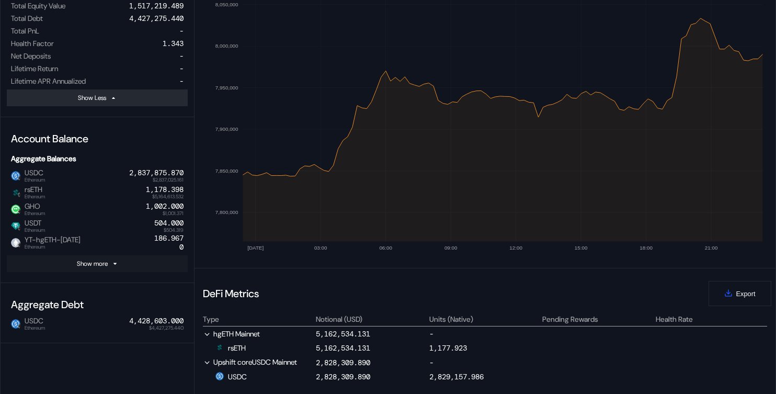
click at [133, 266] on button "Show more" at bounding box center [97, 263] width 181 height 17
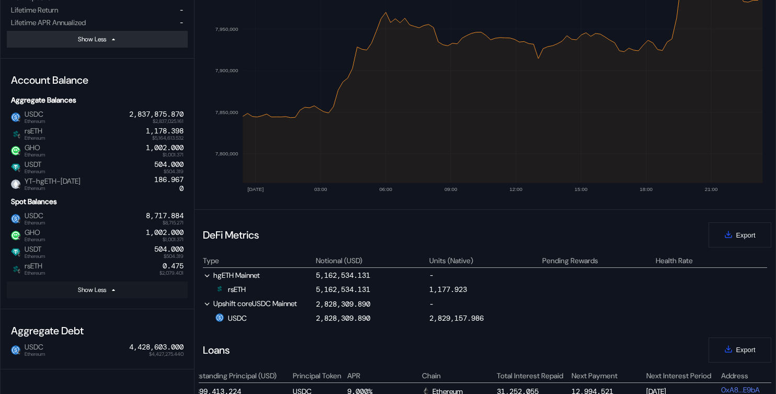
scroll to position [269, 0]
